Goal: Information Seeking & Learning: Learn about a topic

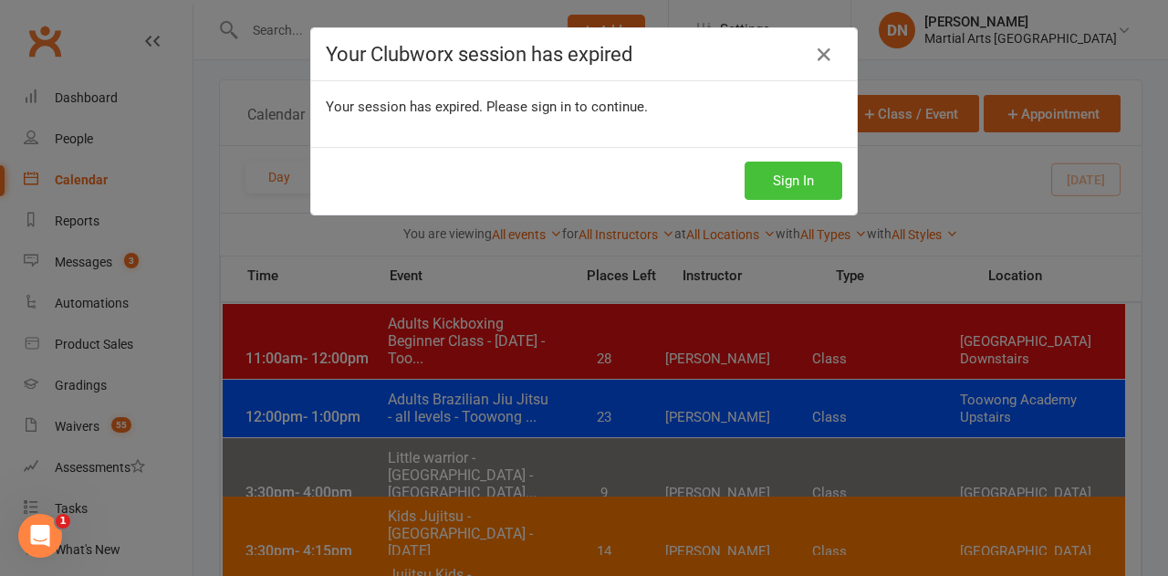
click at [800, 179] on button "Sign In" at bounding box center [794, 181] width 98 height 38
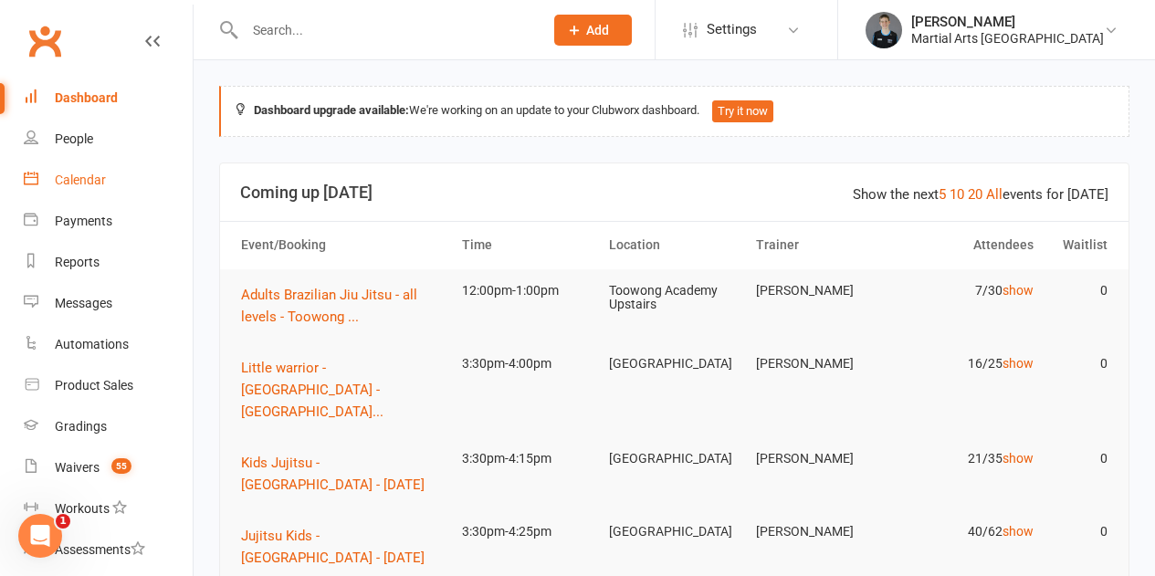
click at [84, 187] on div "Calendar" at bounding box center [80, 180] width 51 height 15
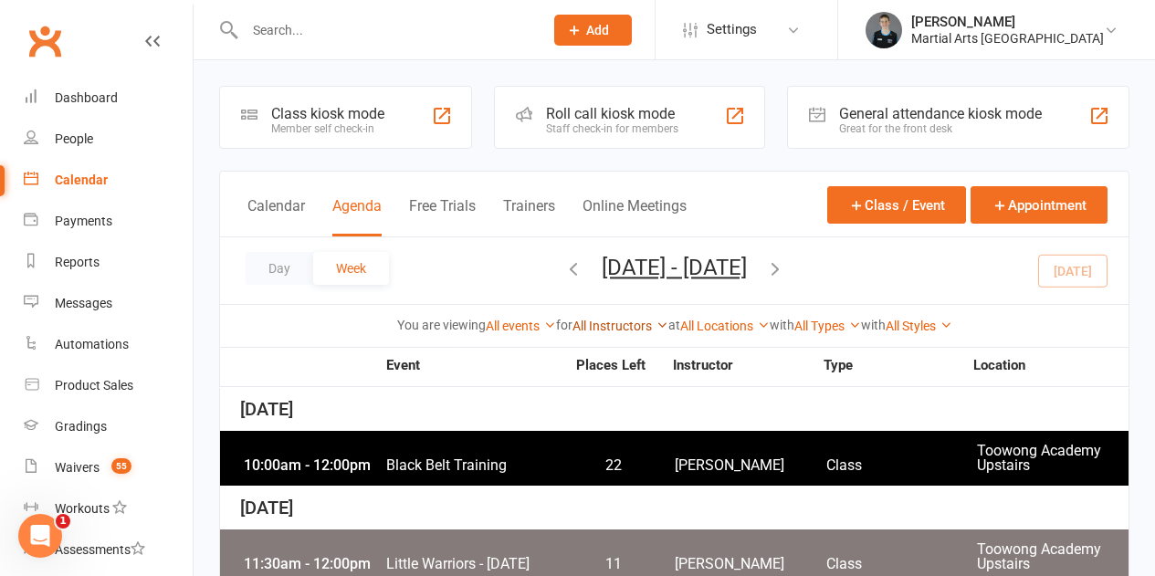
click at [631, 319] on link "All Instructors" at bounding box center [620, 326] width 96 height 15
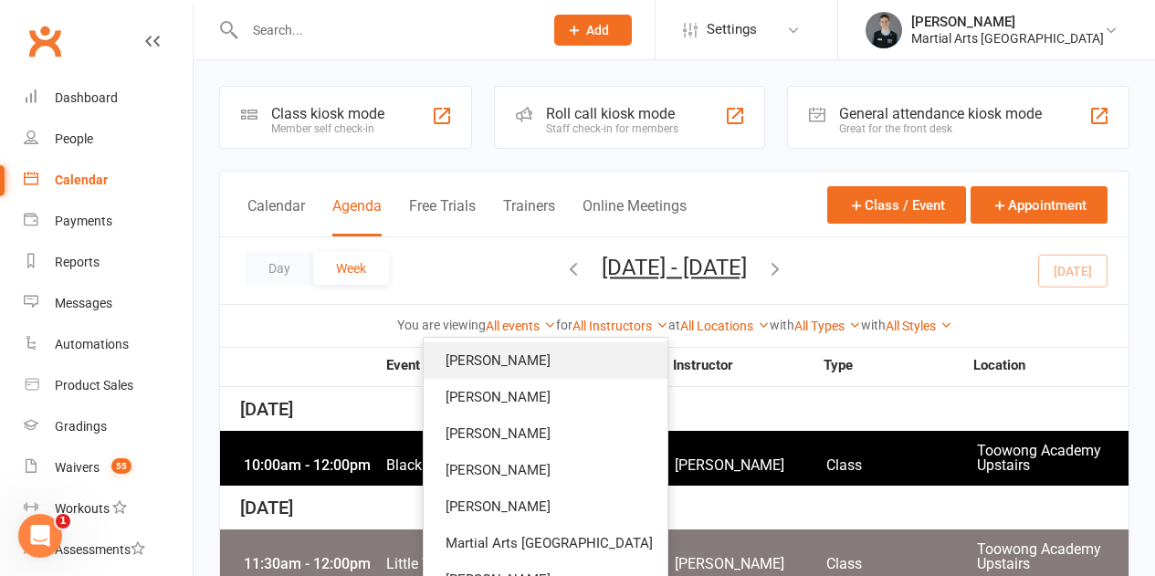
click at [536, 354] on link "[PERSON_NAME]" at bounding box center [546, 360] width 244 height 37
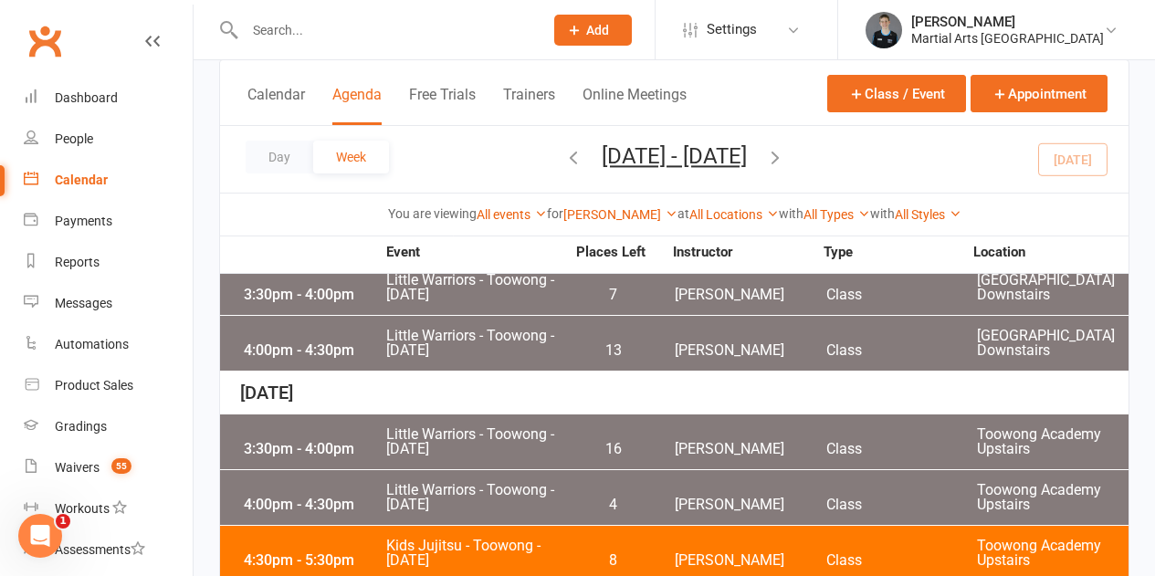
scroll to position [274, 0]
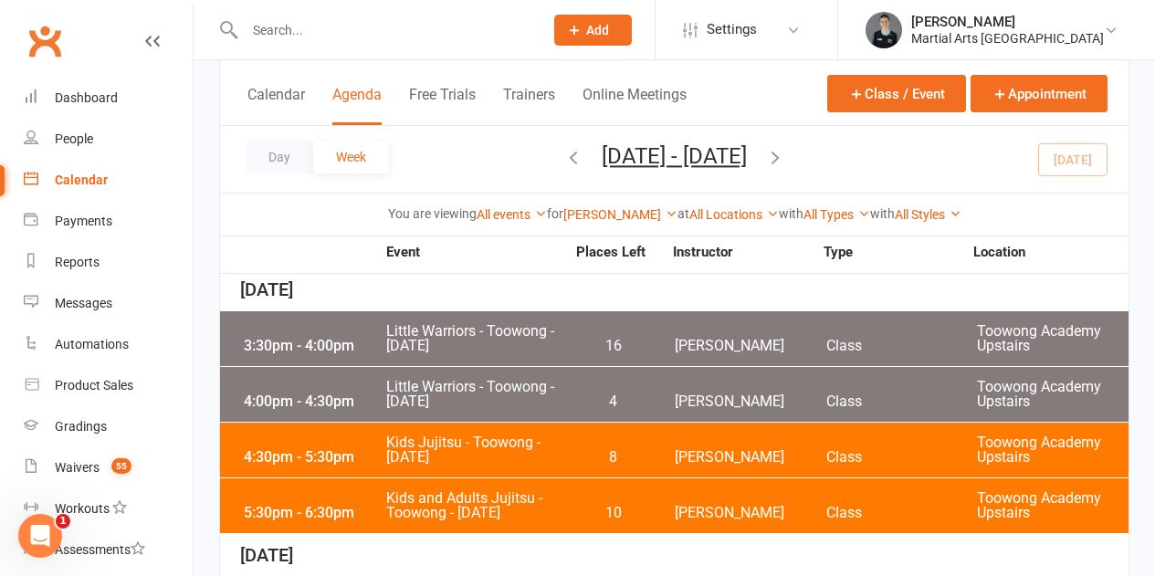
click at [537, 330] on span "Little Warriors - Toowong - [DATE]" at bounding box center [475, 338] width 180 height 29
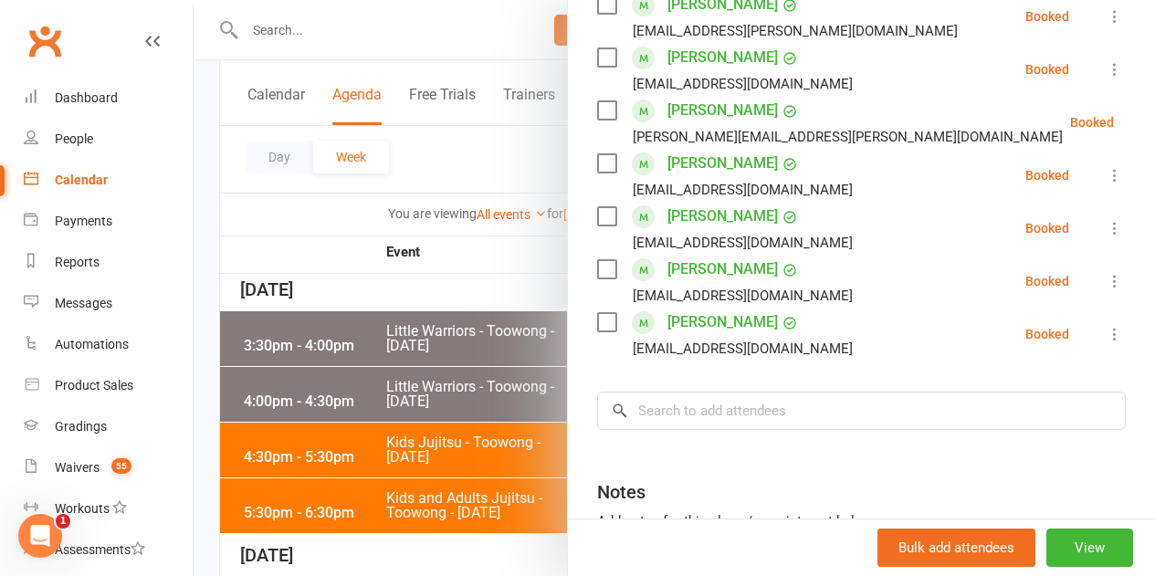
scroll to position [456, 0]
click at [491, 338] on div at bounding box center [674, 288] width 961 height 576
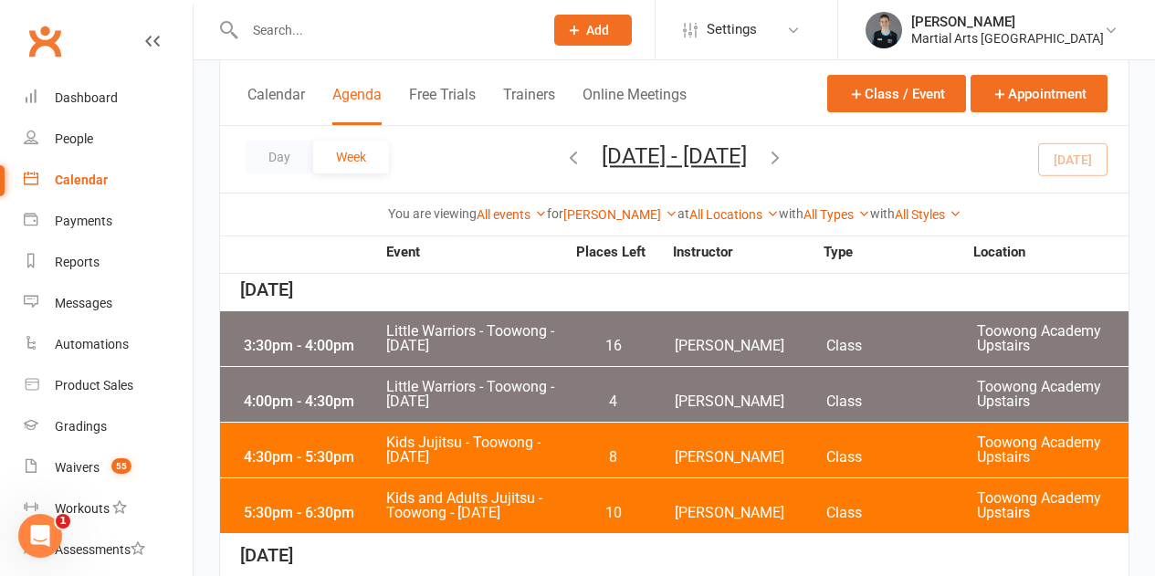
click at [533, 392] on span "Little Warriors - Toowong - [DATE]" at bounding box center [475, 394] width 180 height 29
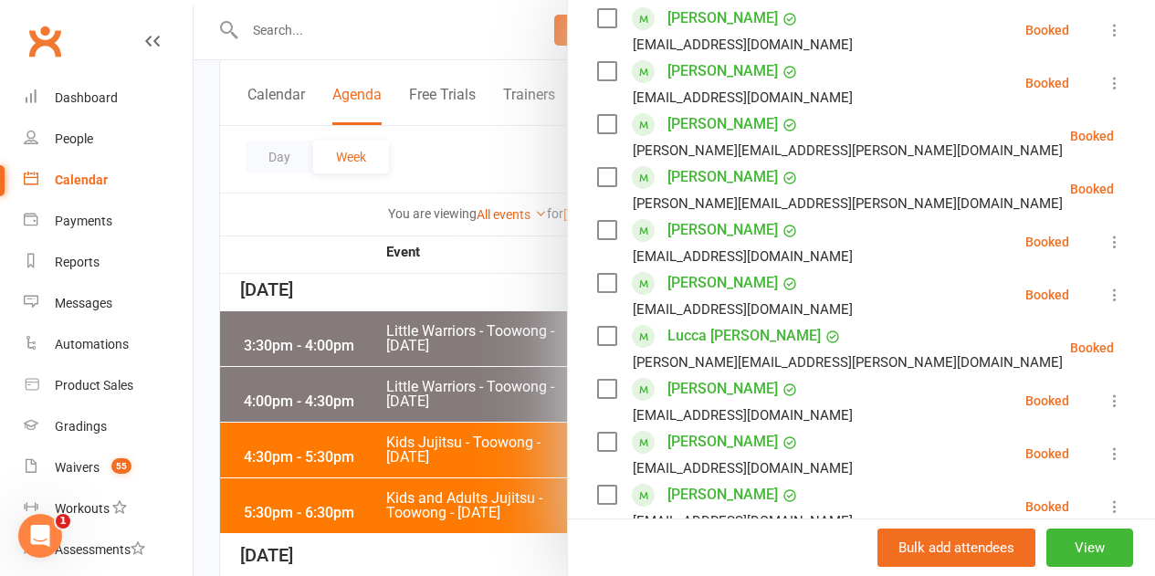
scroll to position [822, 0]
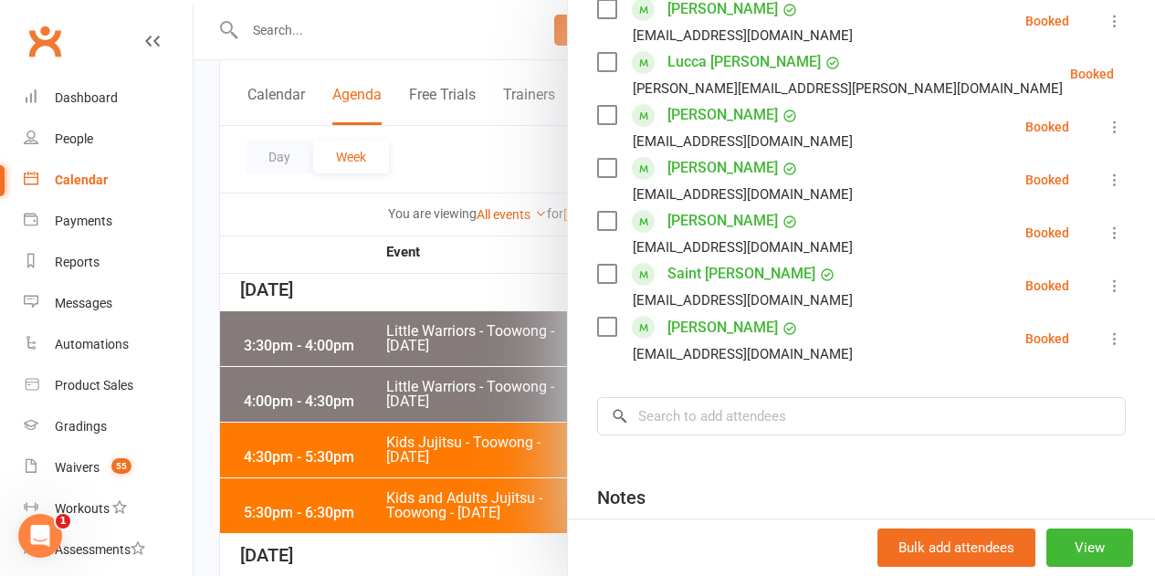
click at [506, 355] on div at bounding box center [674, 288] width 961 height 576
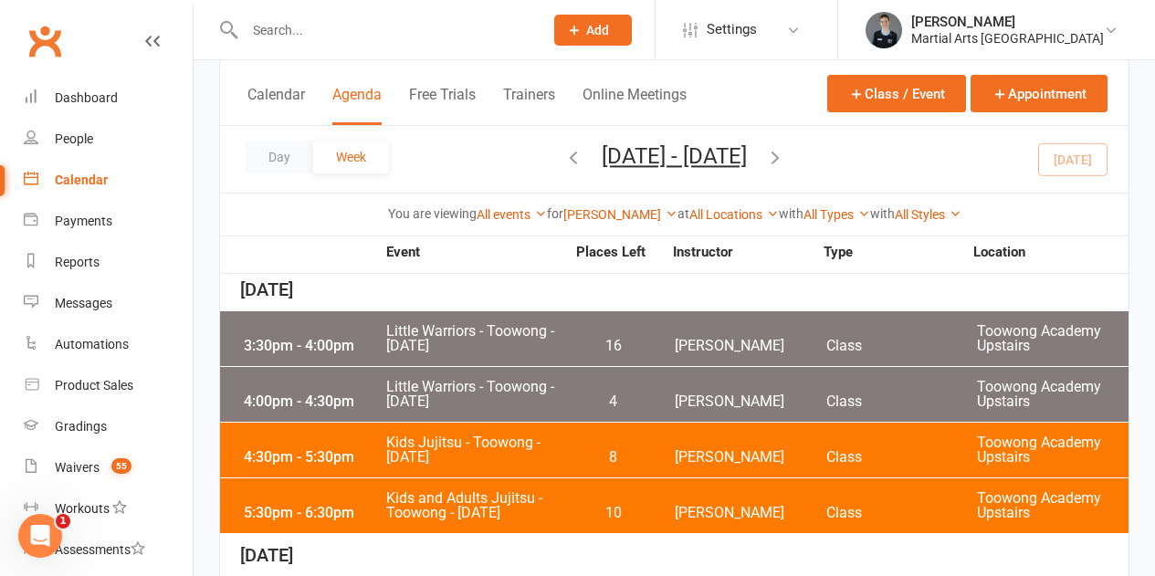
click at [547, 445] on span "Kids Jujitsu - Toowong - [DATE]" at bounding box center [475, 449] width 180 height 29
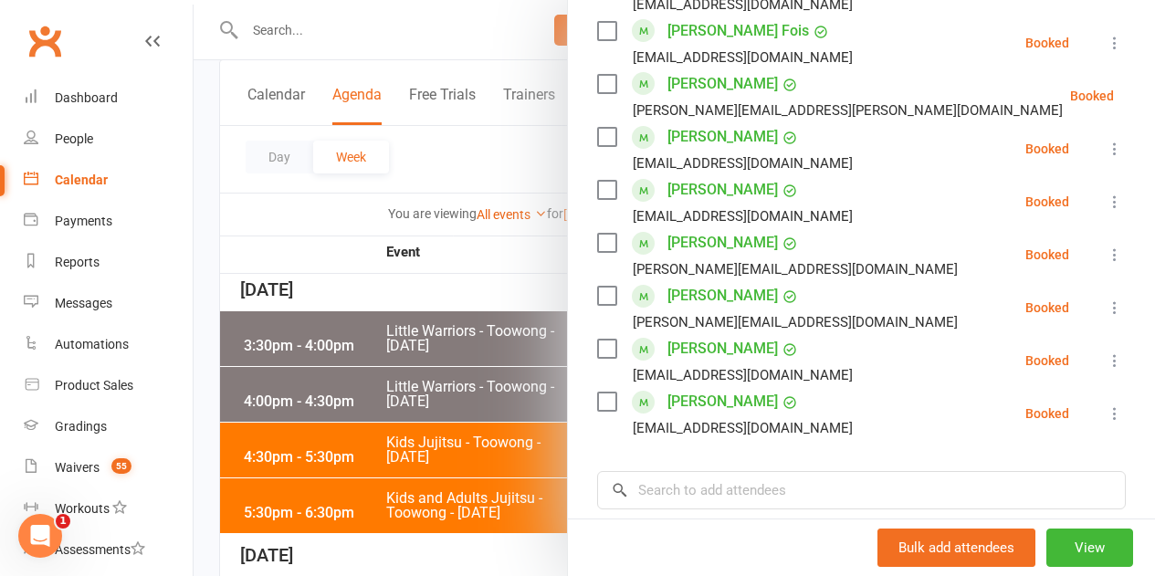
scroll to position [2008, 0]
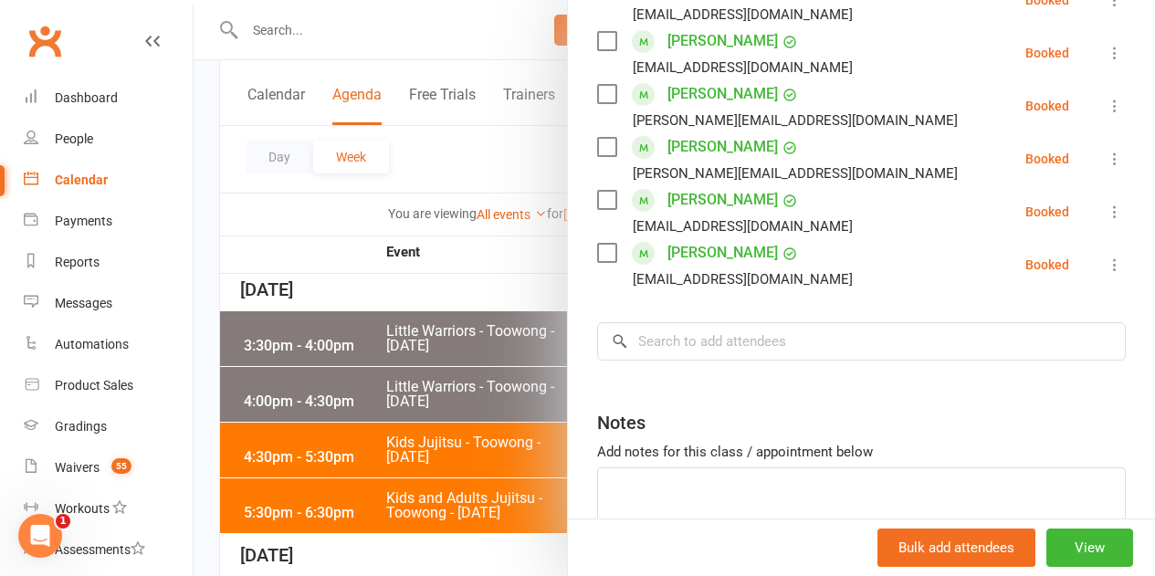
click at [459, 293] on div at bounding box center [674, 288] width 961 height 576
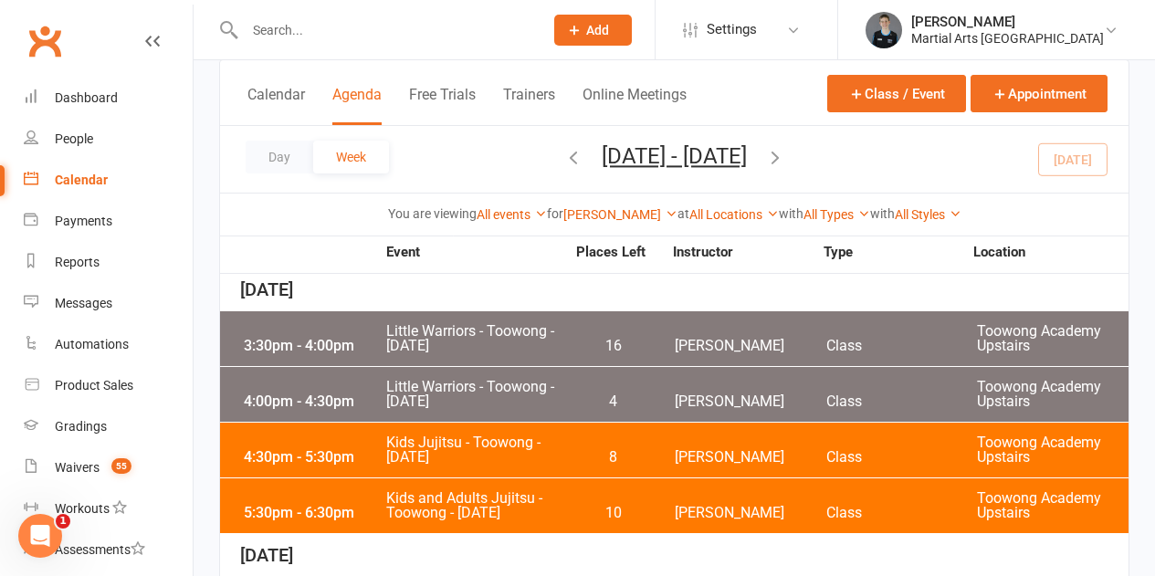
click at [574, 506] on span "10" at bounding box center [613, 513] width 96 height 15
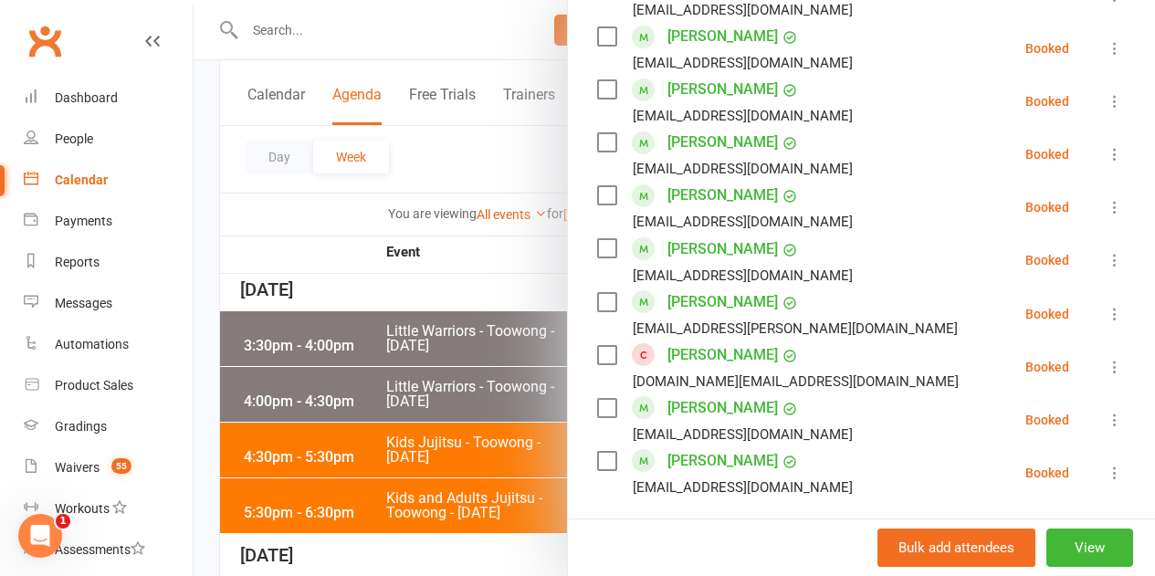
scroll to position [913, 0]
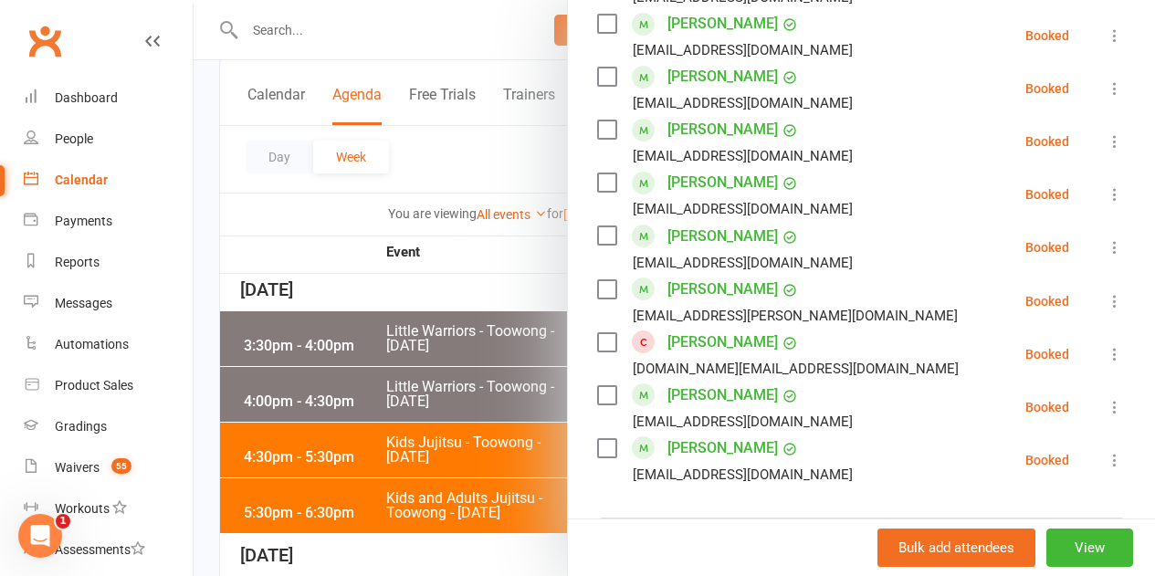
click at [517, 345] on div at bounding box center [674, 288] width 961 height 576
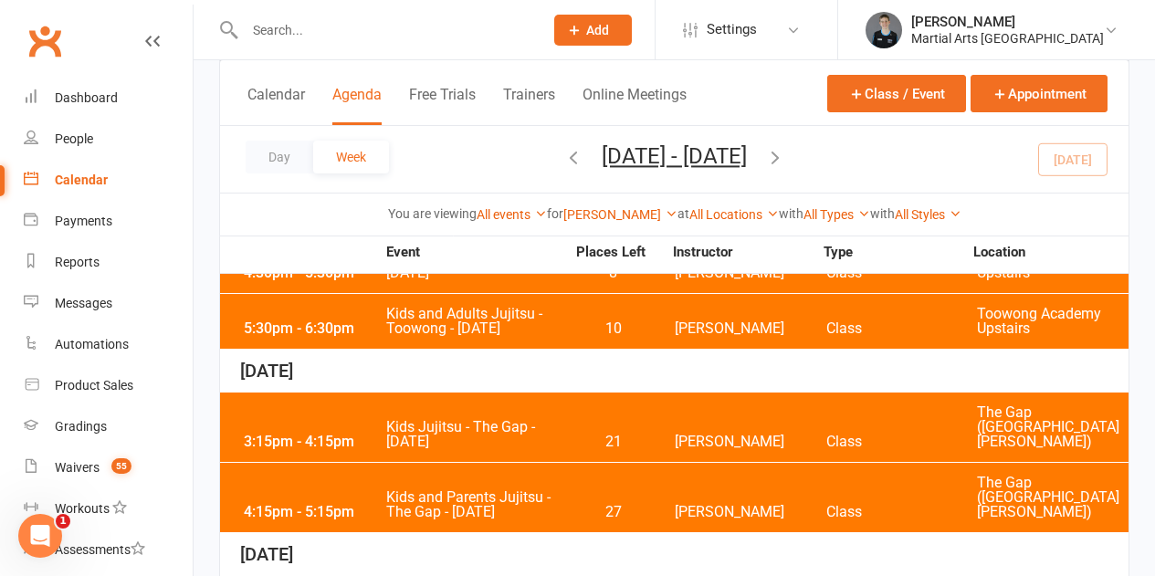
scroll to position [456, 0]
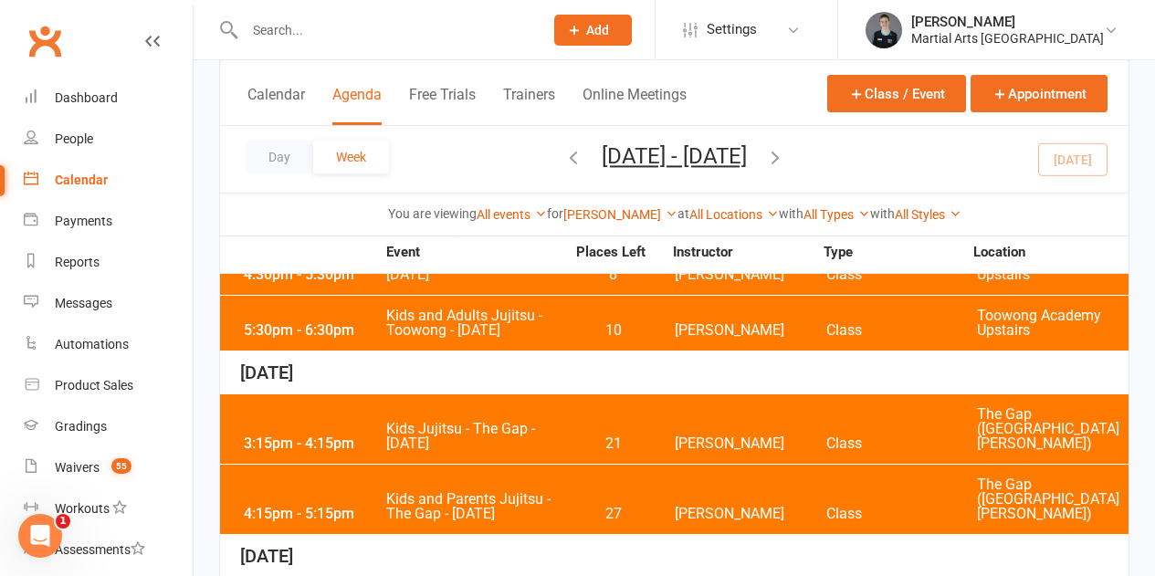
click at [567, 409] on div "3:15pm - 4:15pm Kids Jujitsu - [GEOGRAPHIC_DATA] - [DATE] 21 [PERSON_NAME] Clas…" at bounding box center [674, 428] width 908 height 69
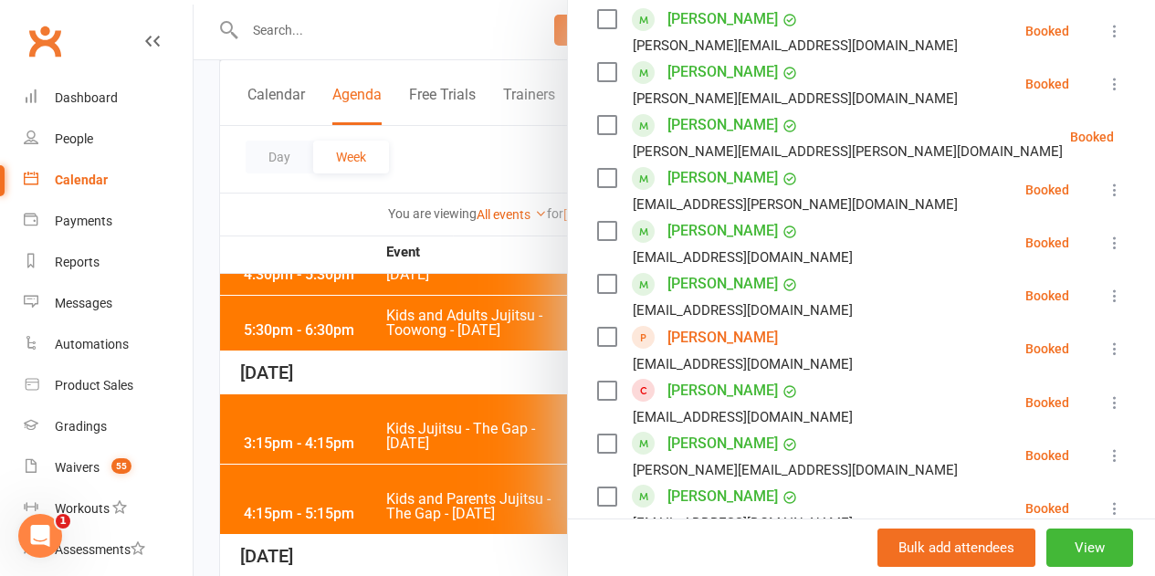
scroll to position [1004, 0]
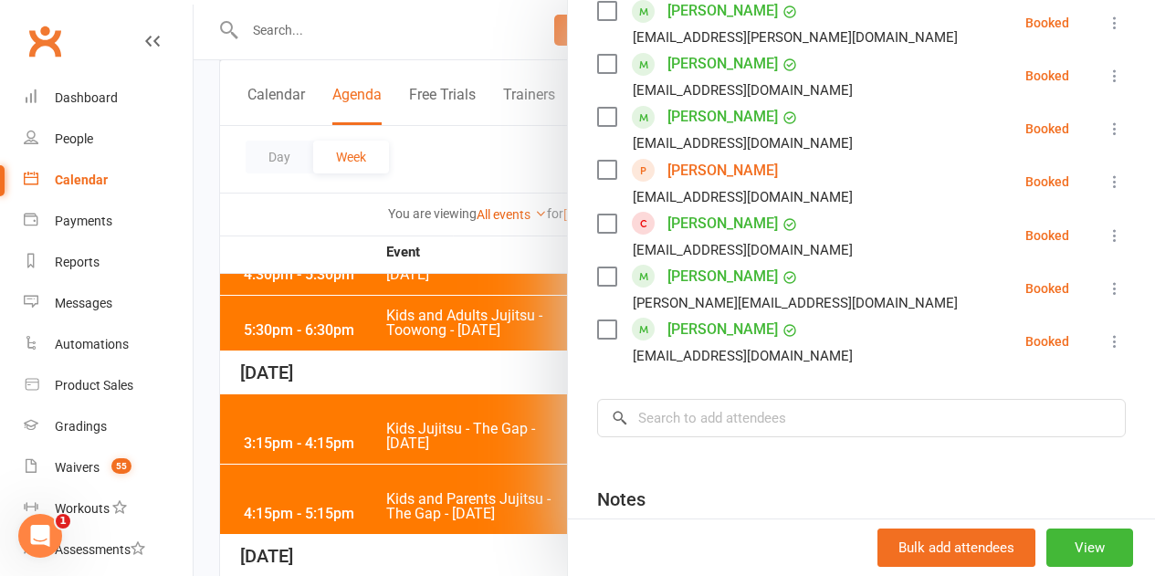
click at [440, 374] on div at bounding box center [674, 288] width 961 height 576
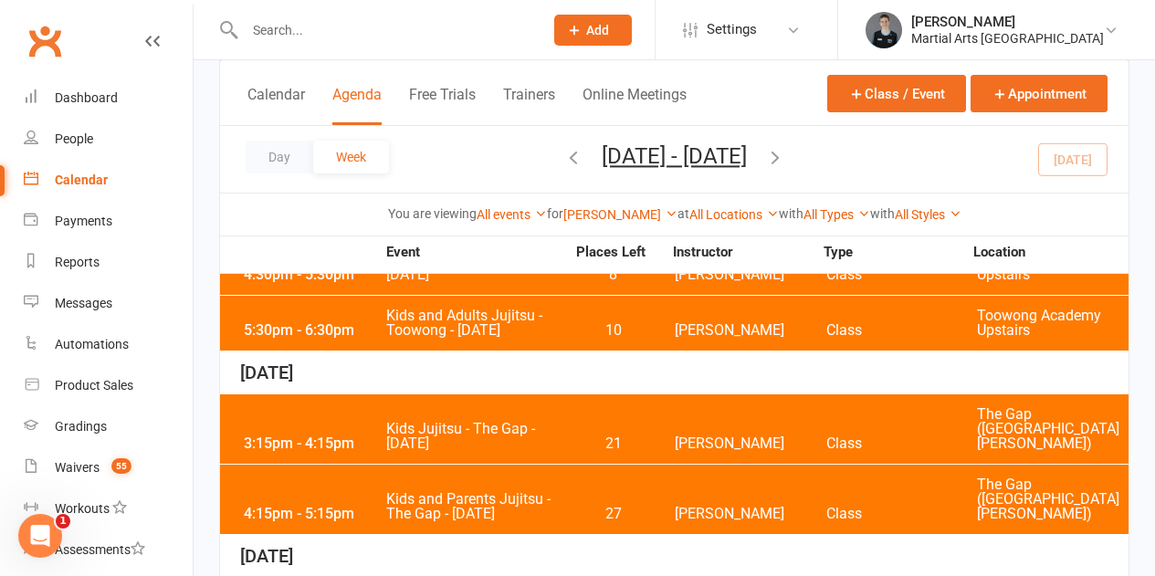
click at [542, 492] on span "Kids and Parents Jujitsu - The Gap - [DATE]" at bounding box center [475, 506] width 180 height 29
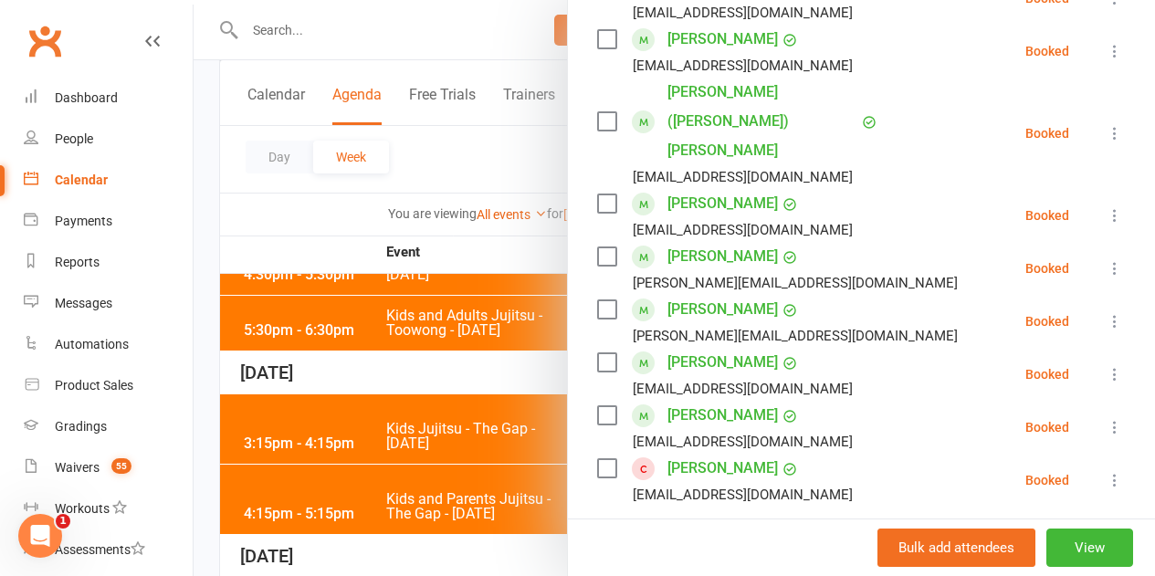
scroll to position [639, 0]
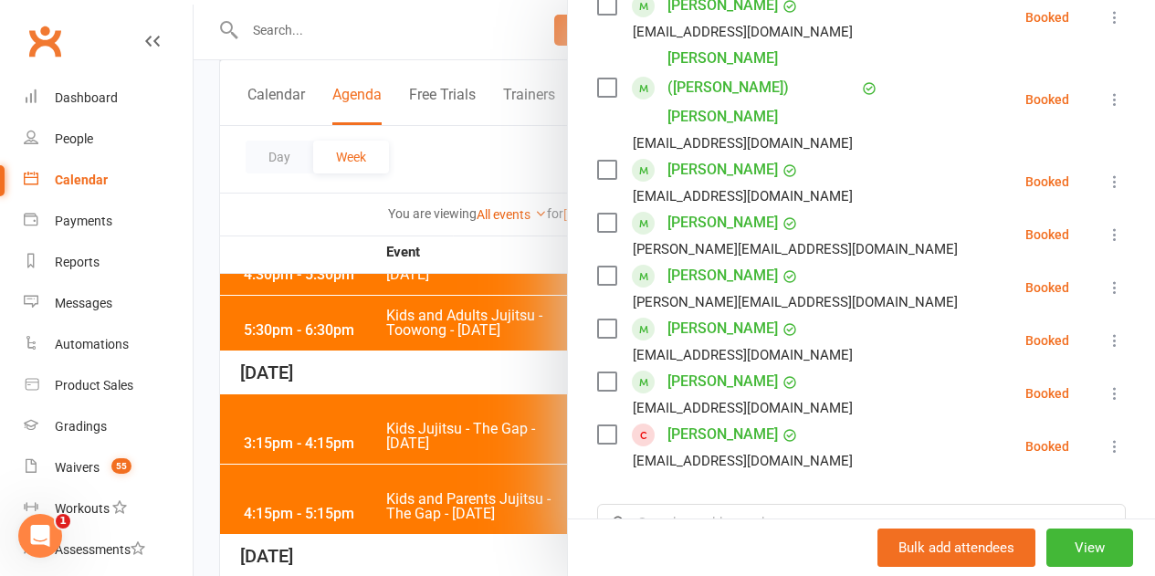
click at [508, 360] on div at bounding box center [674, 288] width 961 height 576
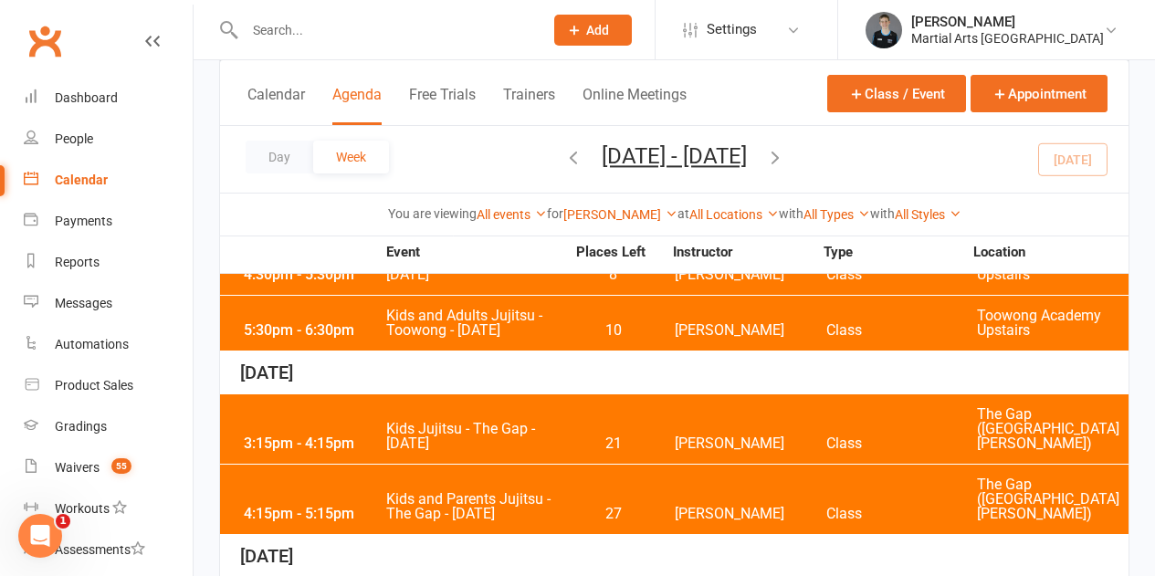
click at [563, 160] on icon "button" at bounding box center [573, 157] width 20 height 20
click at [611, 470] on div "4:15pm - 5:15pm Kids and Parents Jujitsu - [GEOGRAPHIC_DATA] - [DATE] 16 [PERSO…" at bounding box center [674, 499] width 908 height 69
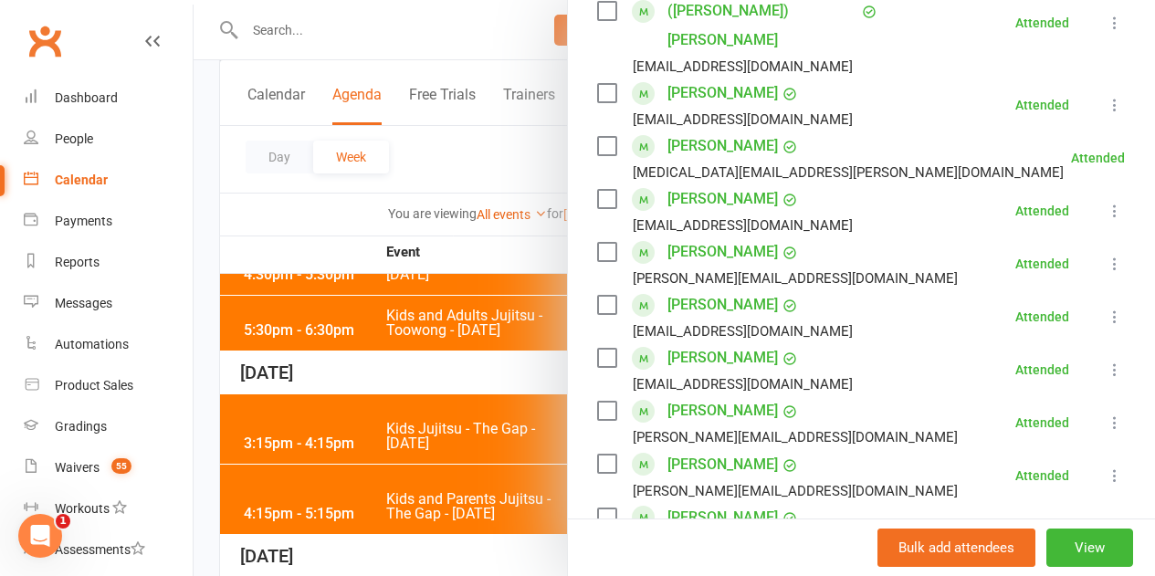
scroll to position [1187, 0]
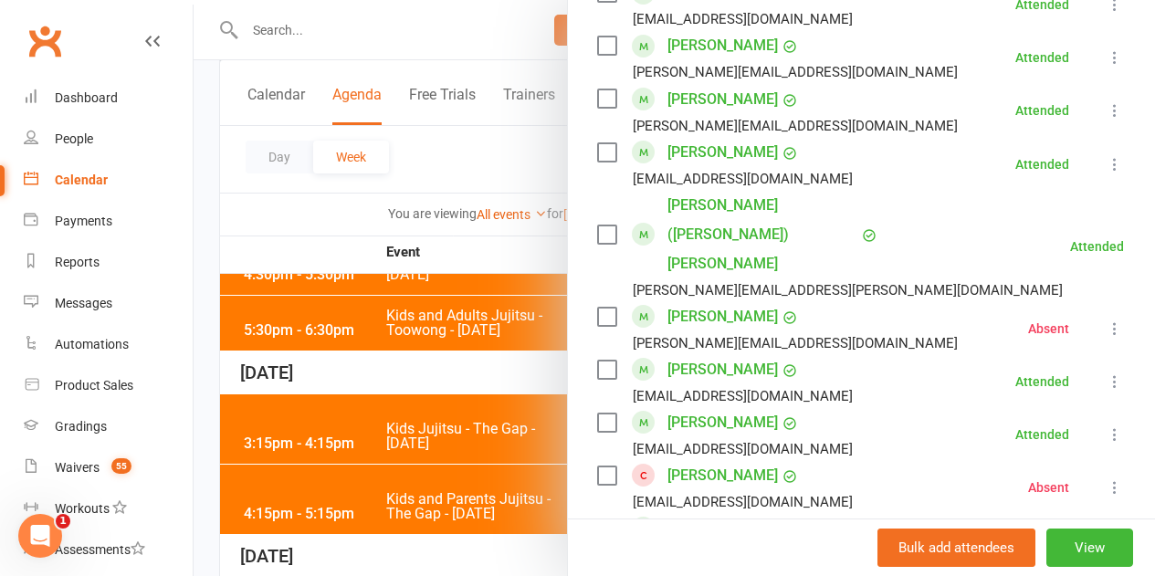
click at [479, 383] on div at bounding box center [674, 288] width 961 height 576
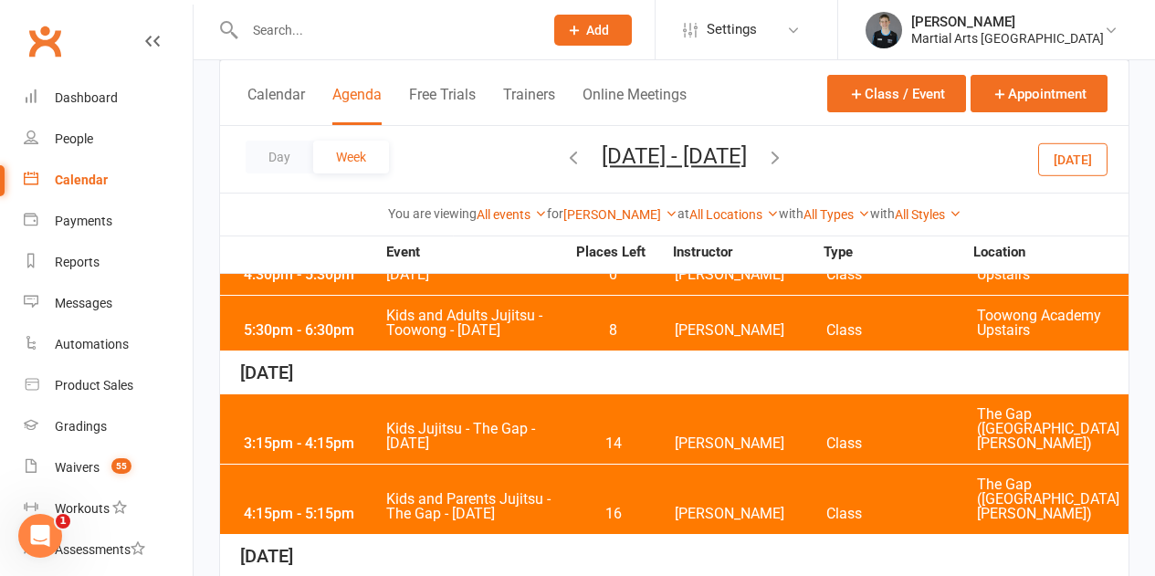
click at [552, 406] on div "3:15pm - 4:15pm Kids Jujitsu - The Gap - [DATE] 14 [PERSON_NAME] Class The Gap …" at bounding box center [674, 428] width 908 height 69
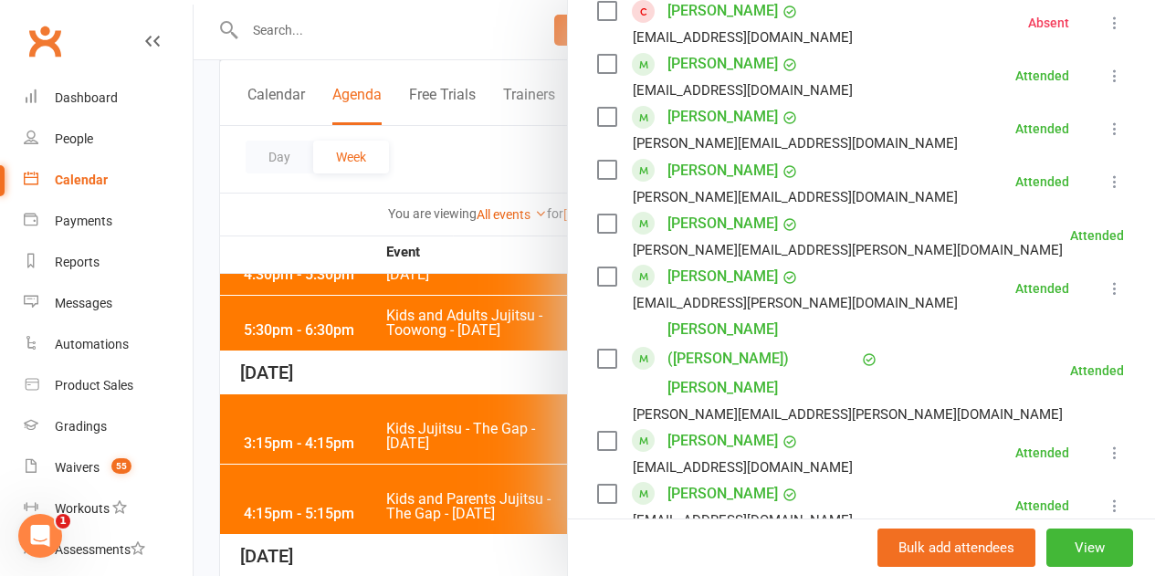
scroll to position [1460, 0]
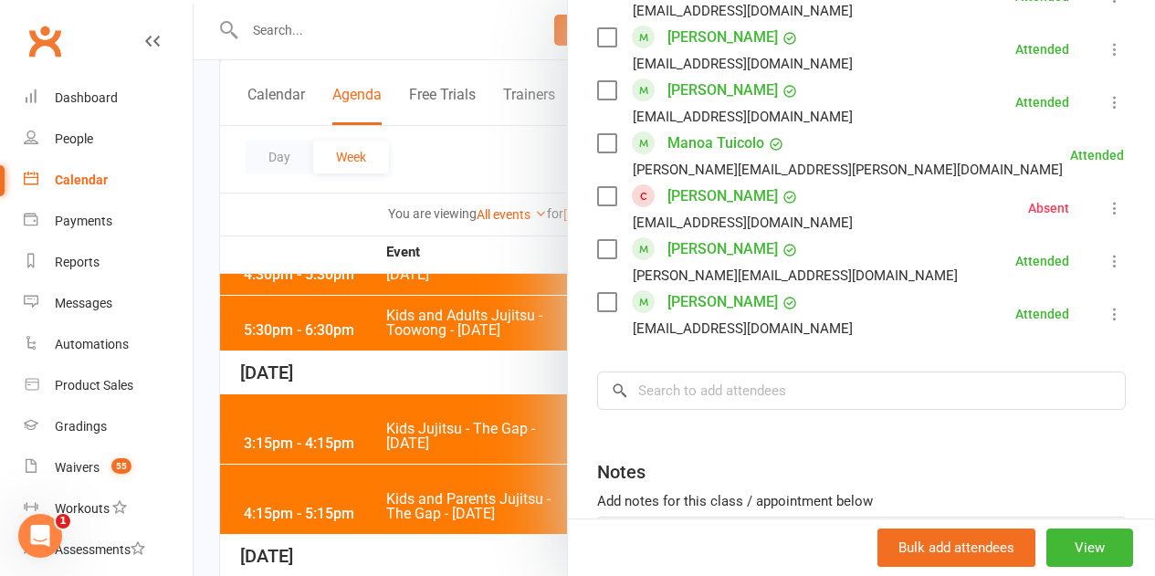
click at [503, 338] on div at bounding box center [674, 288] width 961 height 576
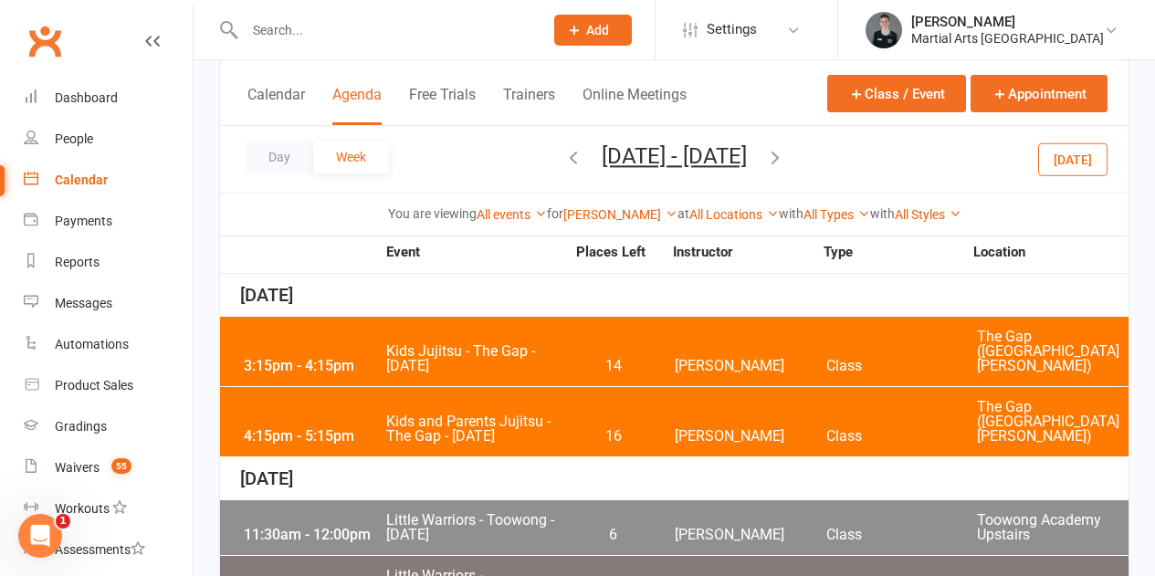
scroll to position [639, 0]
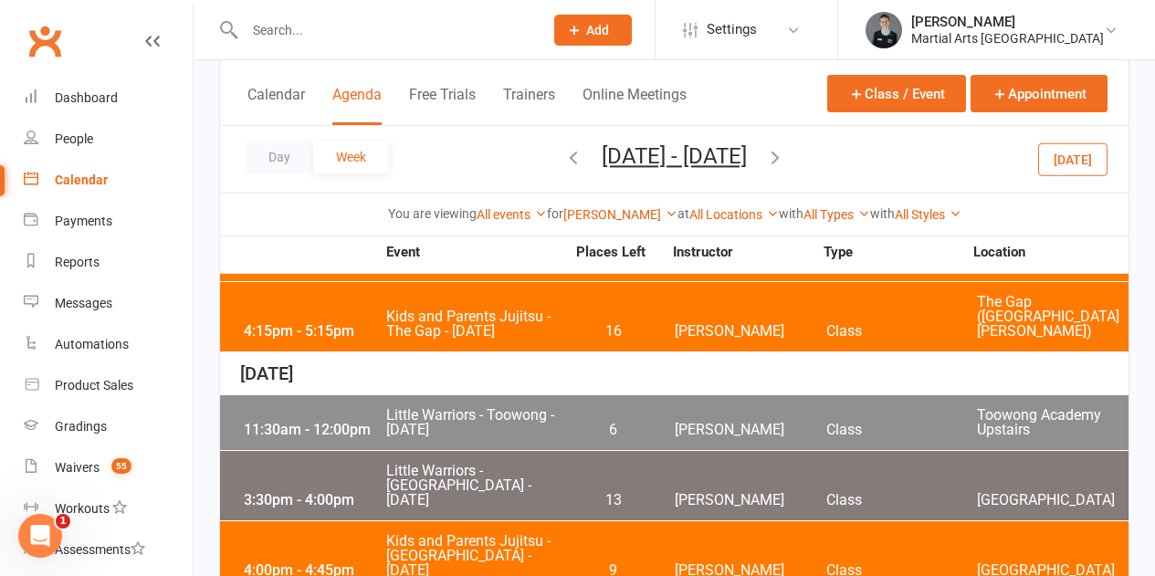
click at [1059, 155] on button "[DATE]" at bounding box center [1072, 158] width 69 height 33
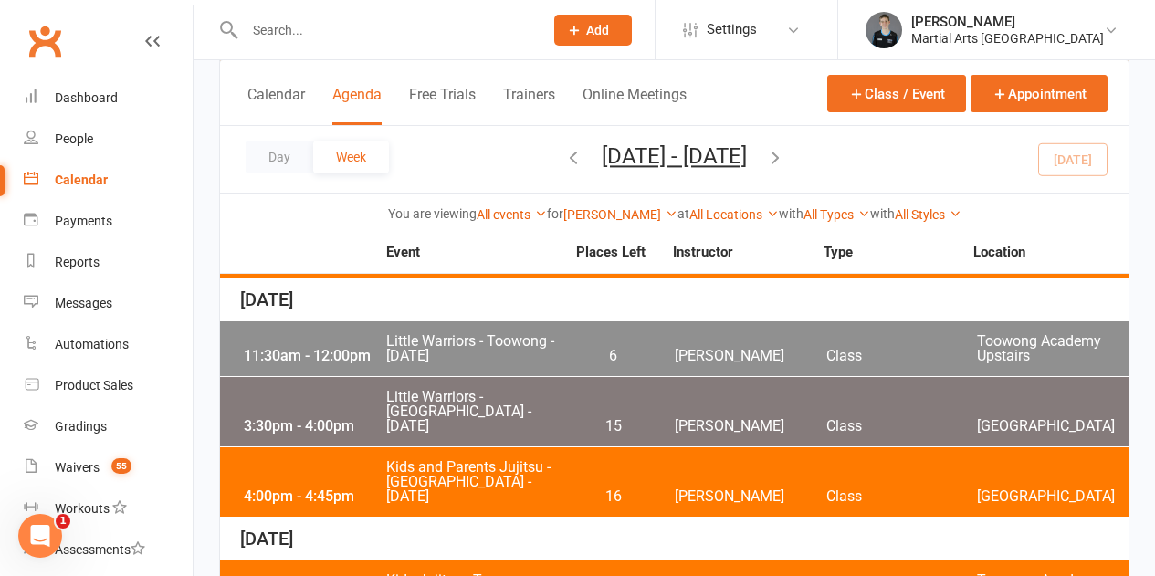
scroll to position [822, 0]
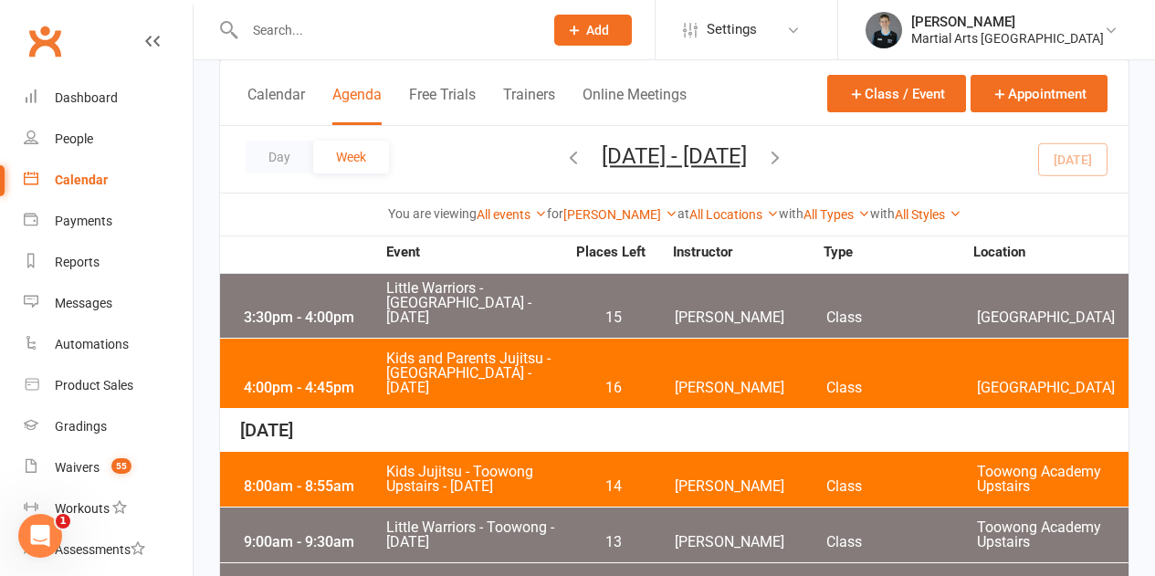
click at [577, 452] on div "8:00am - 8:55am Kids Jujitsu - Toowong Upstairs - [DATE] 14 [PERSON_NAME] Class…" at bounding box center [674, 479] width 908 height 55
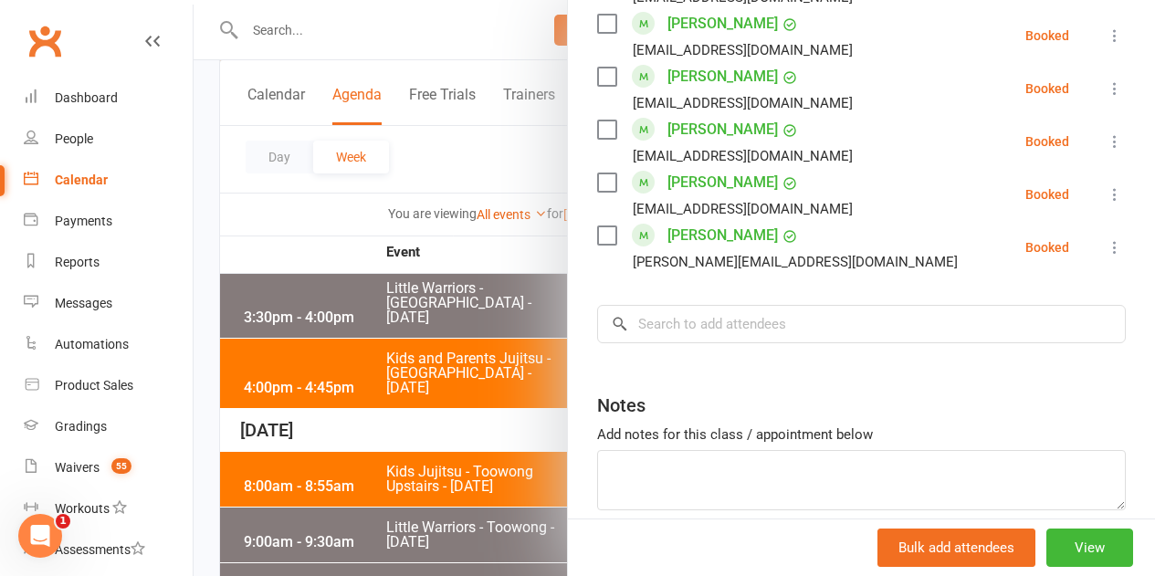
scroll to position [1187, 0]
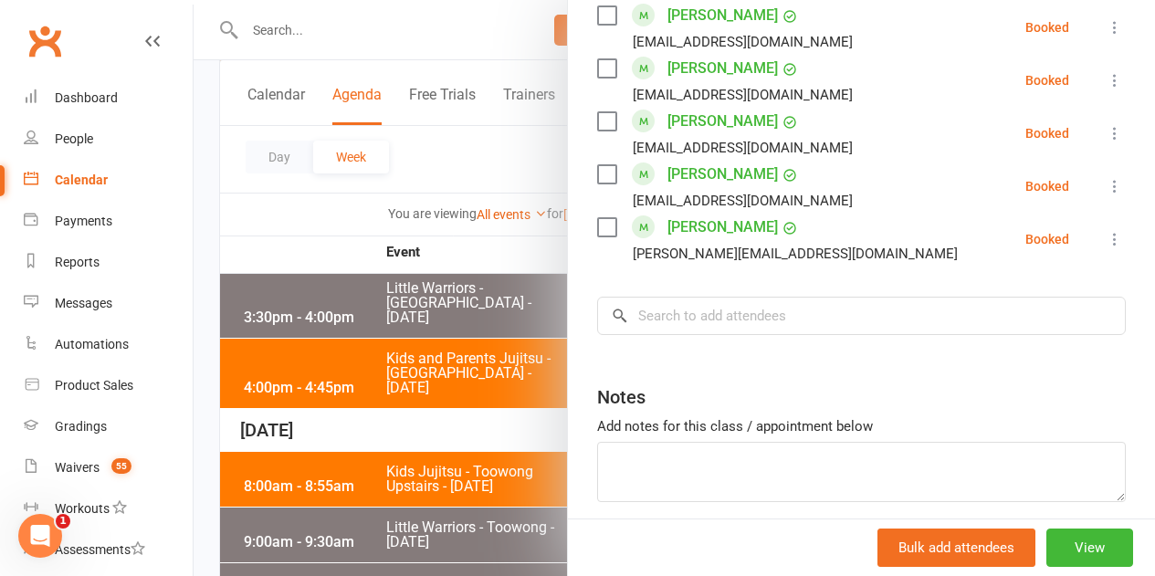
click at [511, 424] on div at bounding box center [674, 288] width 961 height 576
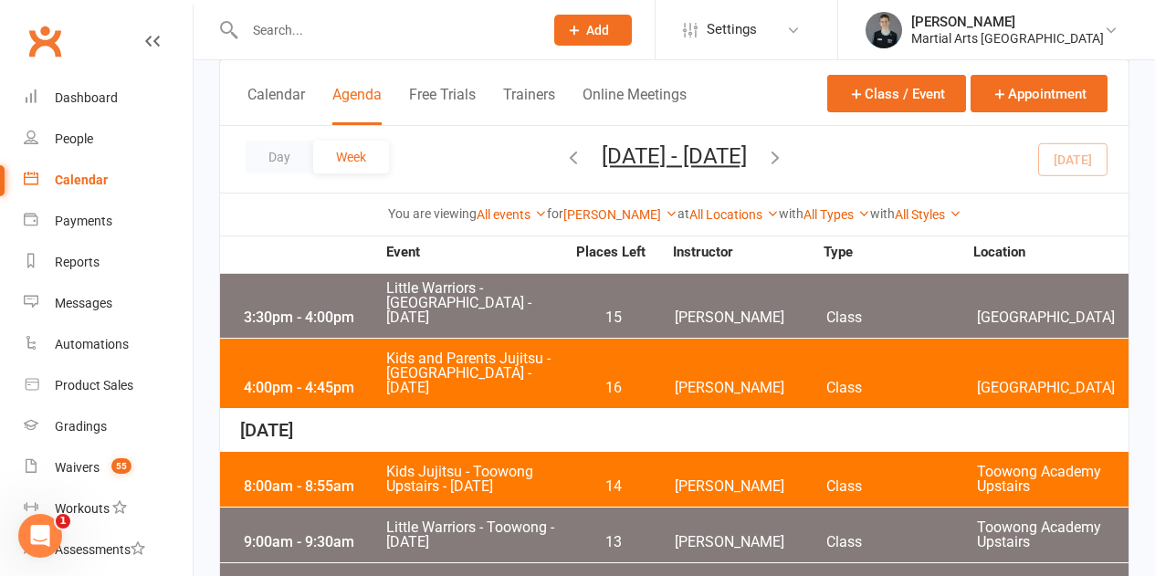
click at [573, 535] on span "13" at bounding box center [613, 542] width 96 height 15
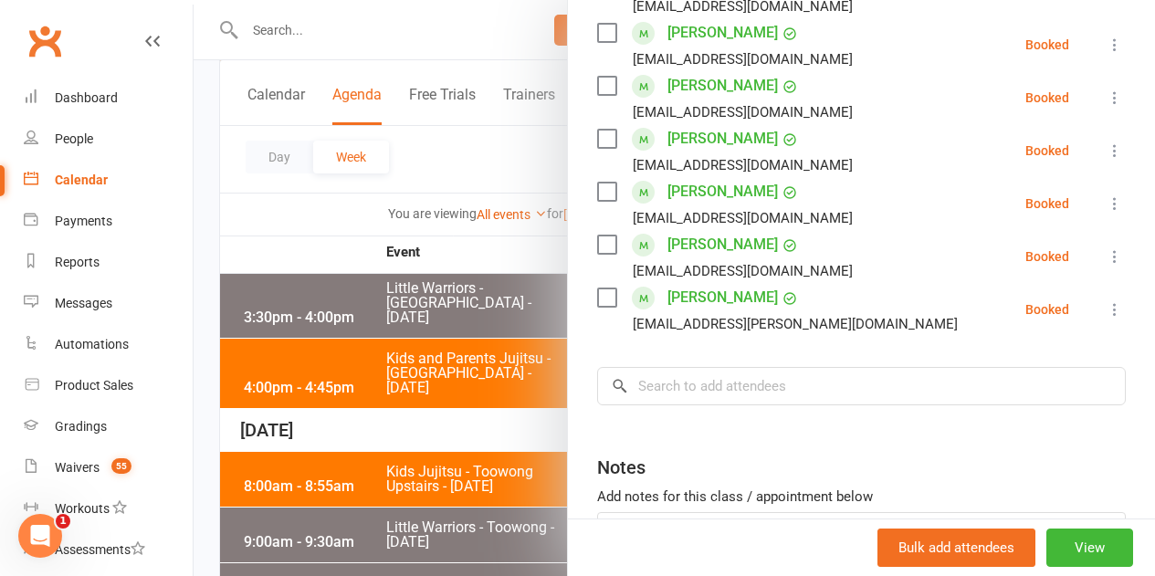
scroll to position [730, 0]
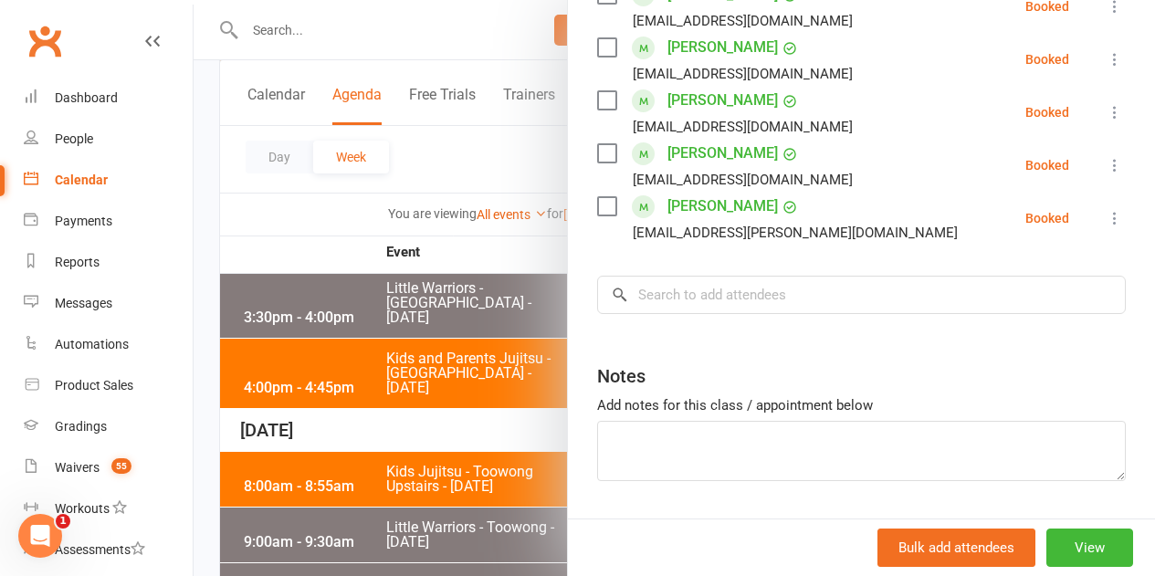
click at [401, 452] on div at bounding box center [674, 288] width 961 height 576
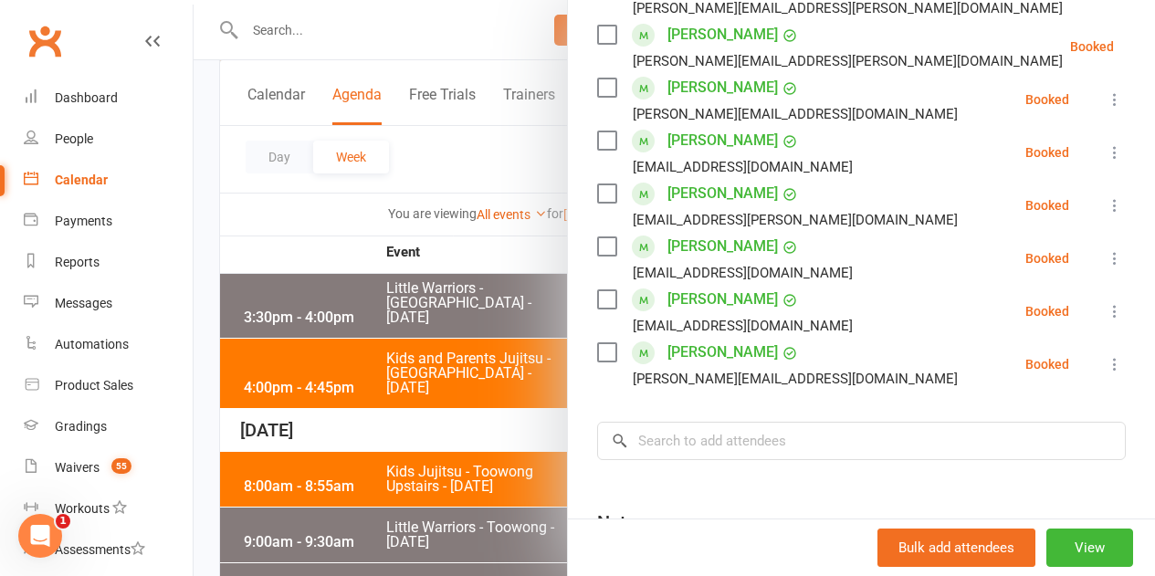
scroll to position [822, 0]
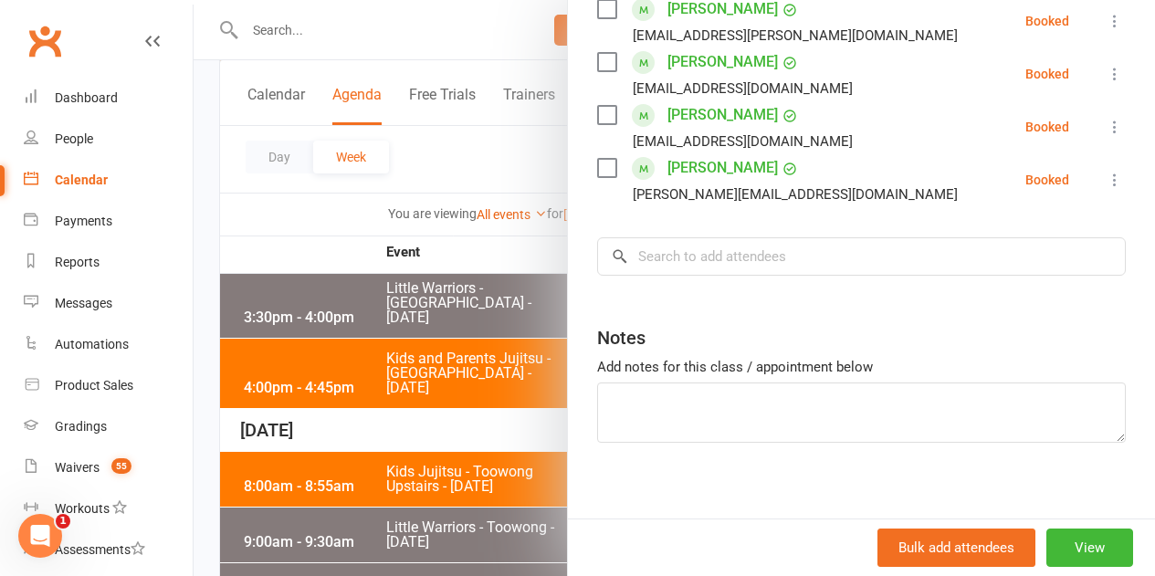
click at [476, 455] on div at bounding box center [674, 288] width 961 height 576
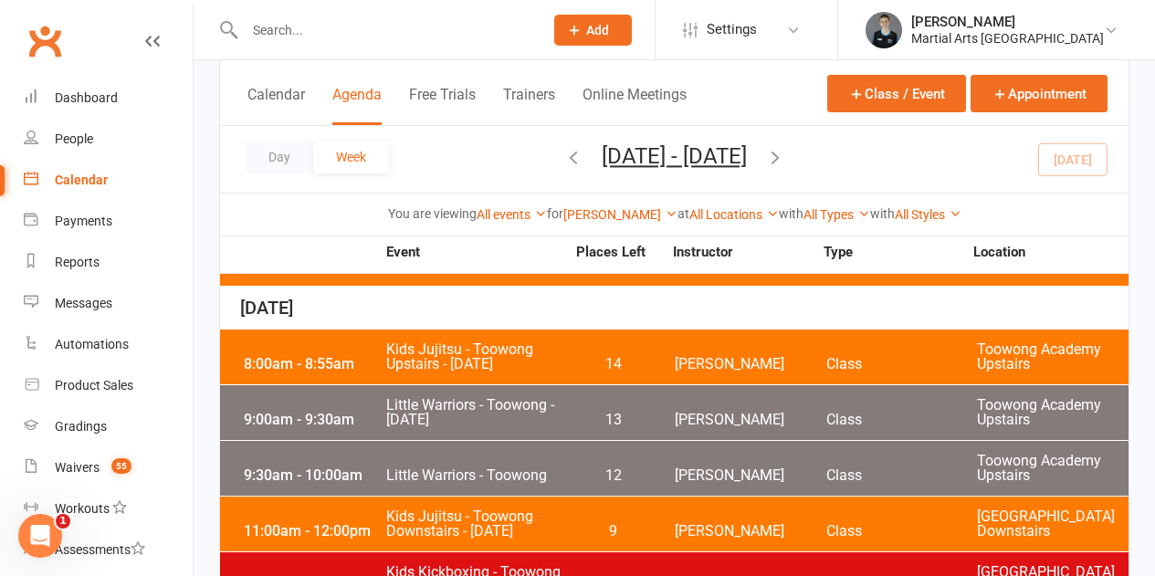
scroll to position [945, 0]
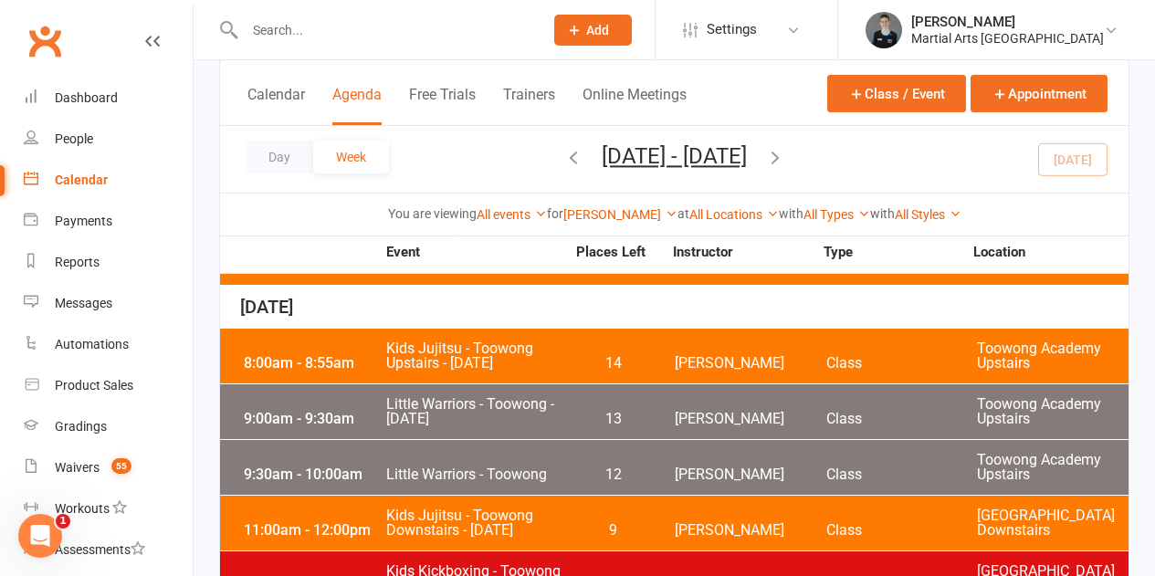
click at [623, 523] on span "9" at bounding box center [613, 530] width 96 height 15
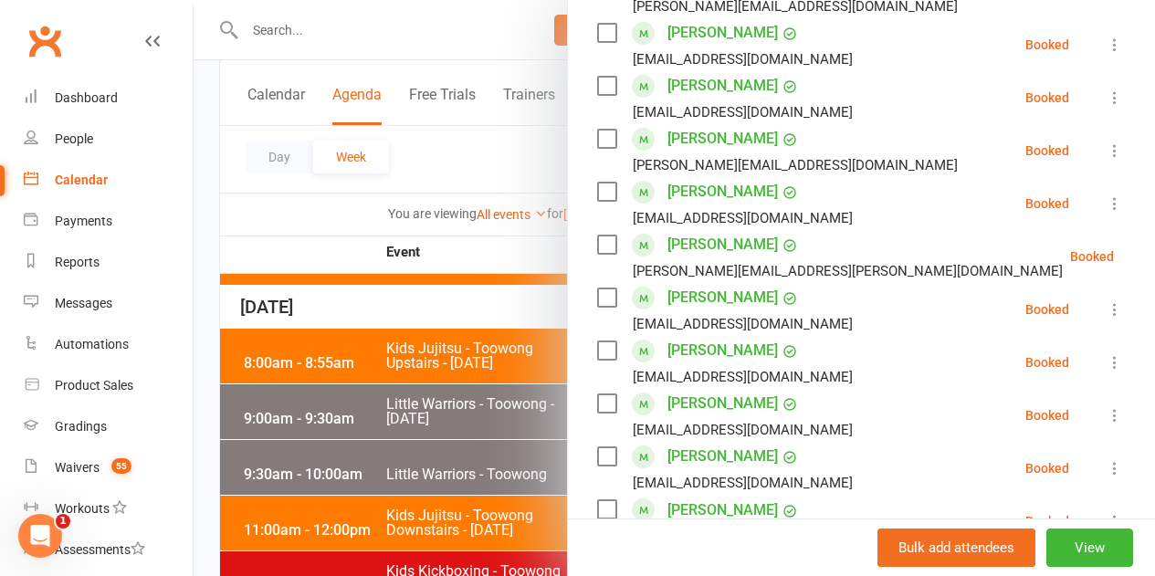
scroll to position [1187, 0]
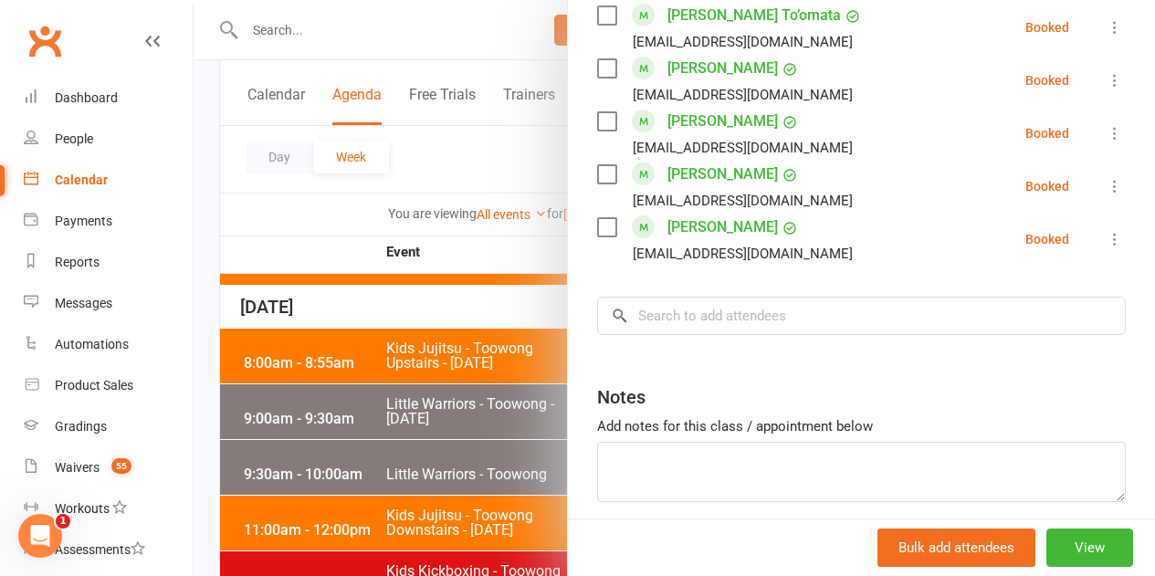
click at [530, 431] on div at bounding box center [674, 288] width 961 height 576
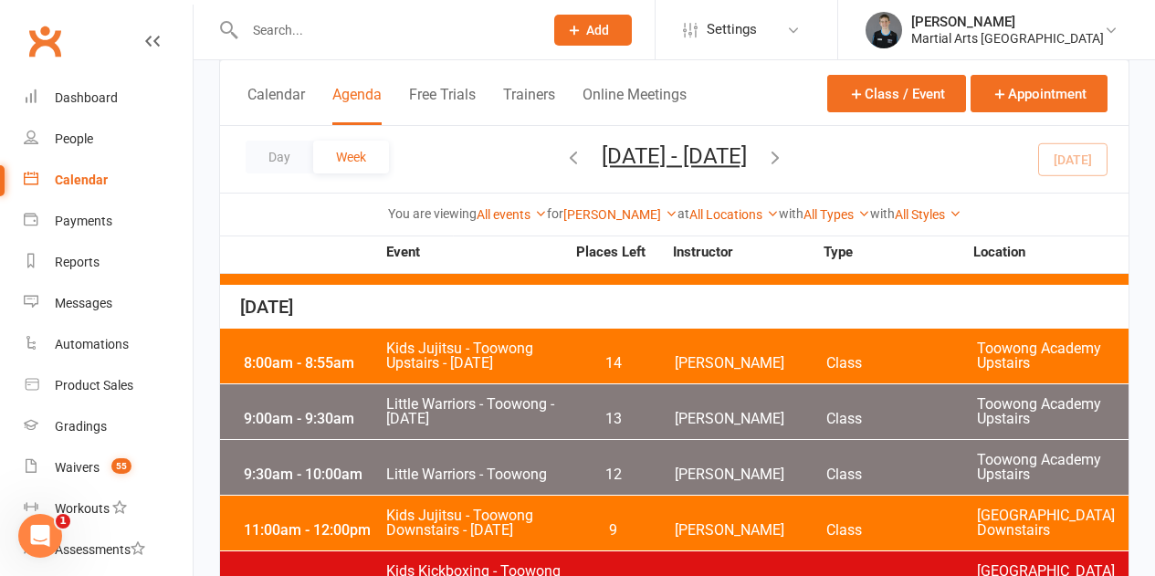
click at [588, 551] on div "12:00pm - 1:00pm Kids Kickboxing - Toowong - [DATE] 27 [PERSON_NAME] Class [GEO…" at bounding box center [674, 578] width 908 height 55
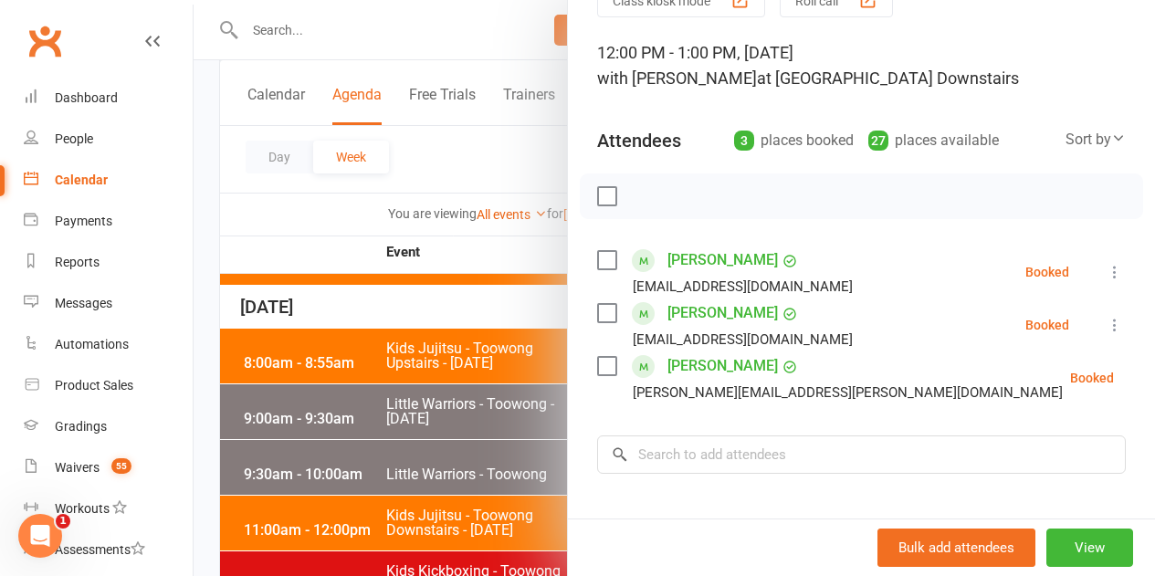
scroll to position [308, 0]
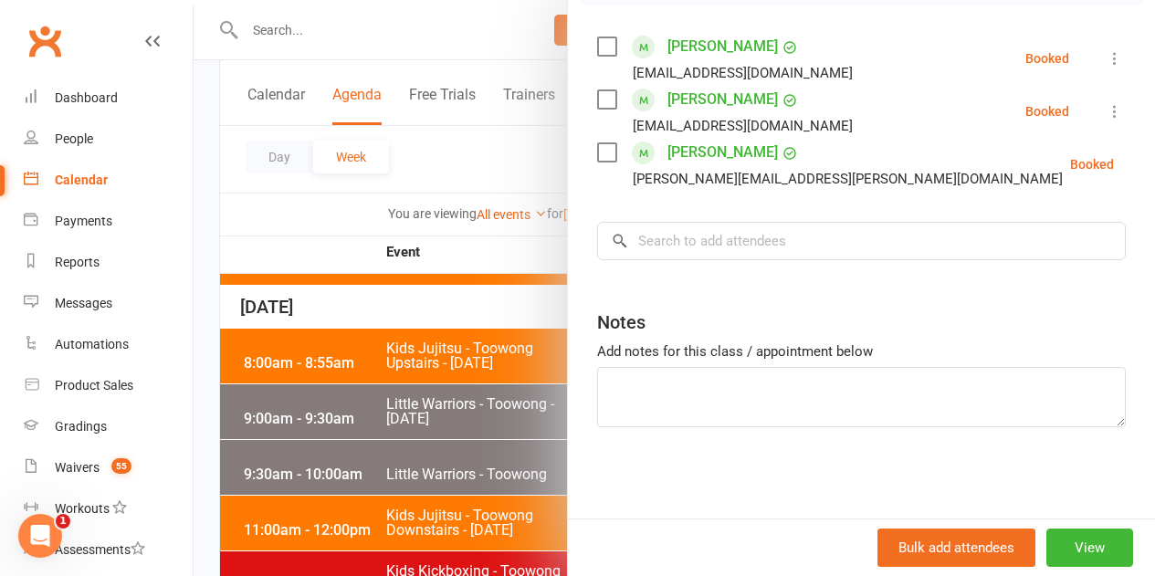
drag, startPoint x: 437, startPoint y: 309, endPoint x: 496, endPoint y: 212, distance: 113.0
click at [442, 301] on div at bounding box center [674, 288] width 961 height 576
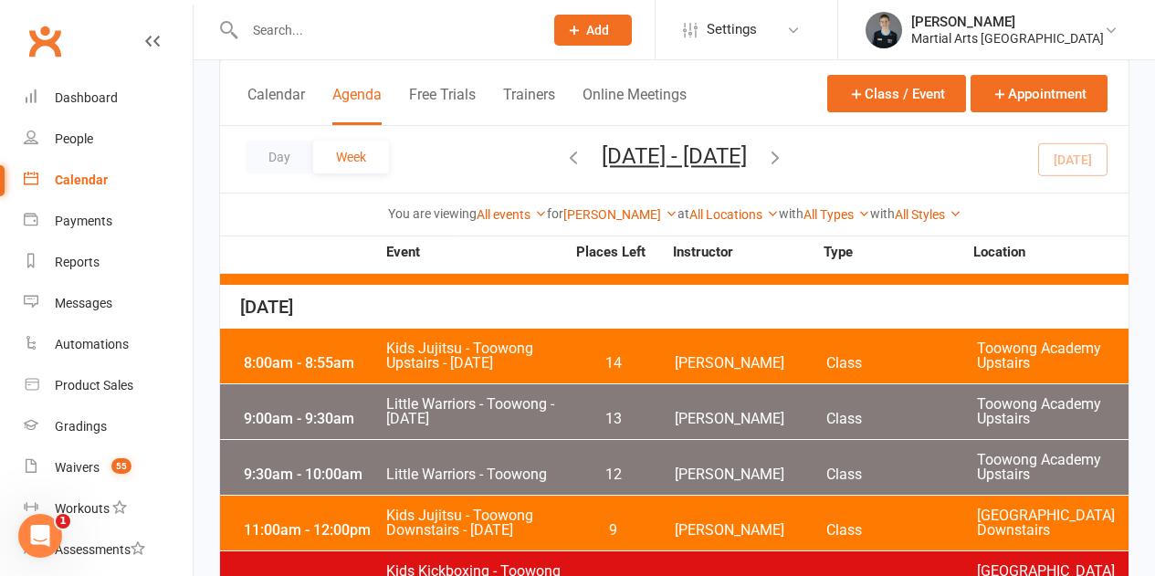
click at [563, 152] on icon "button" at bounding box center [573, 157] width 20 height 20
click at [616, 575] on span "23" at bounding box center [613, 586] width 96 height 15
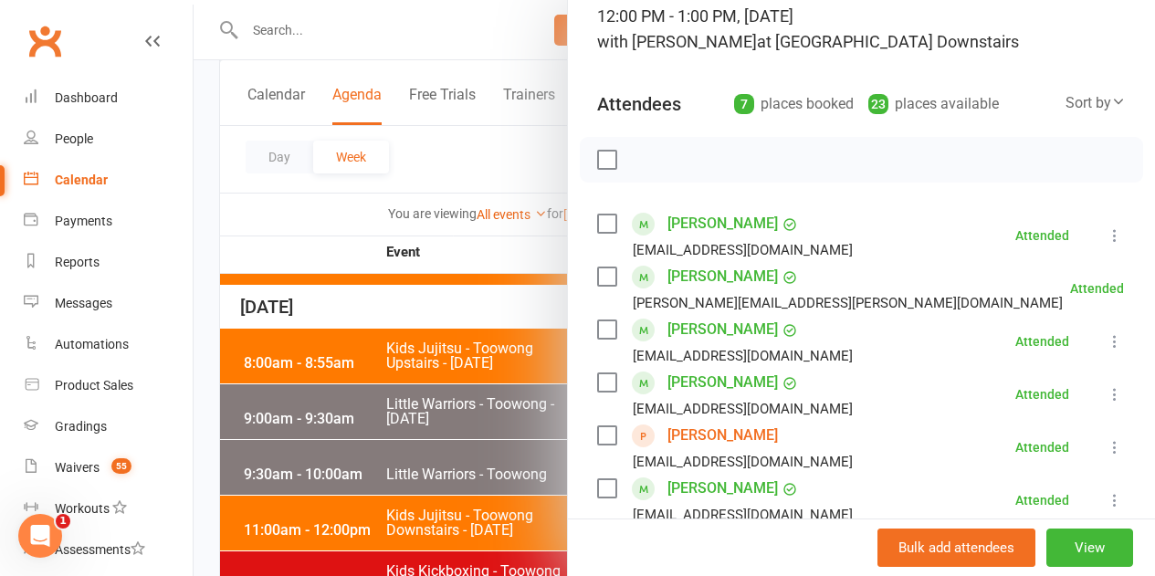
scroll to position [365, 0]
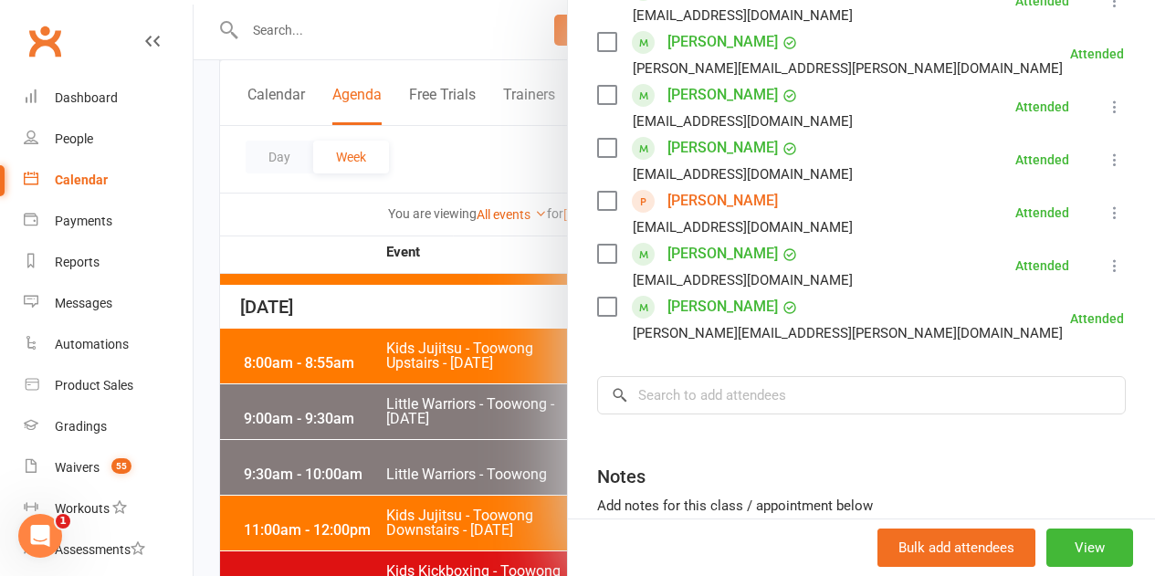
click at [465, 351] on div at bounding box center [674, 288] width 961 height 576
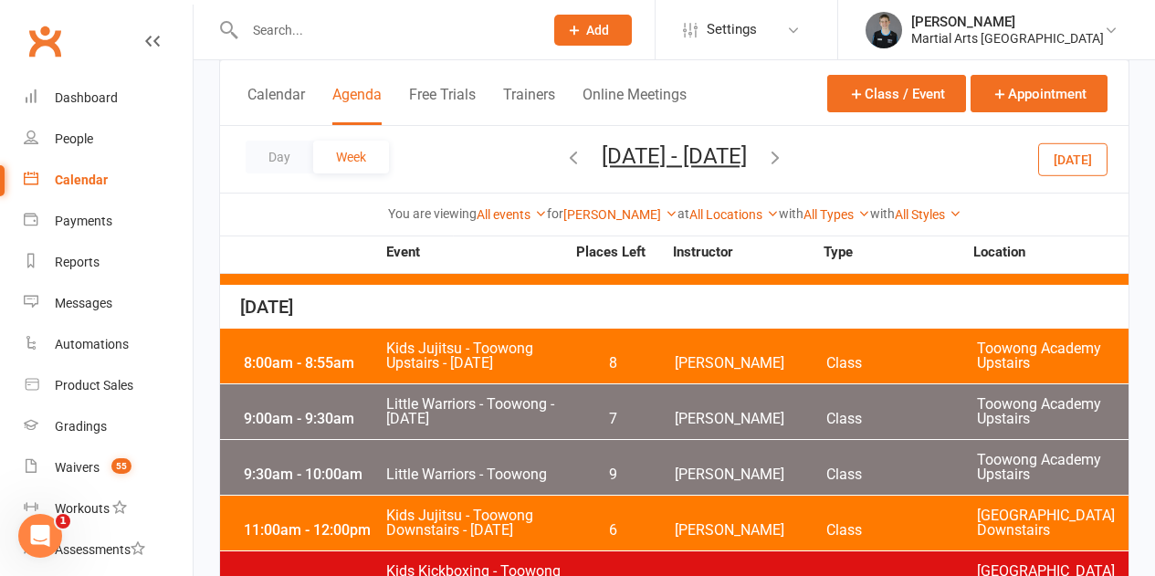
click at [1080, 158] on button "[DATE]" at bounding box center [1072, 158] width 69 height 33
